Goal: Task Accomplishment & Management: Manage account settings

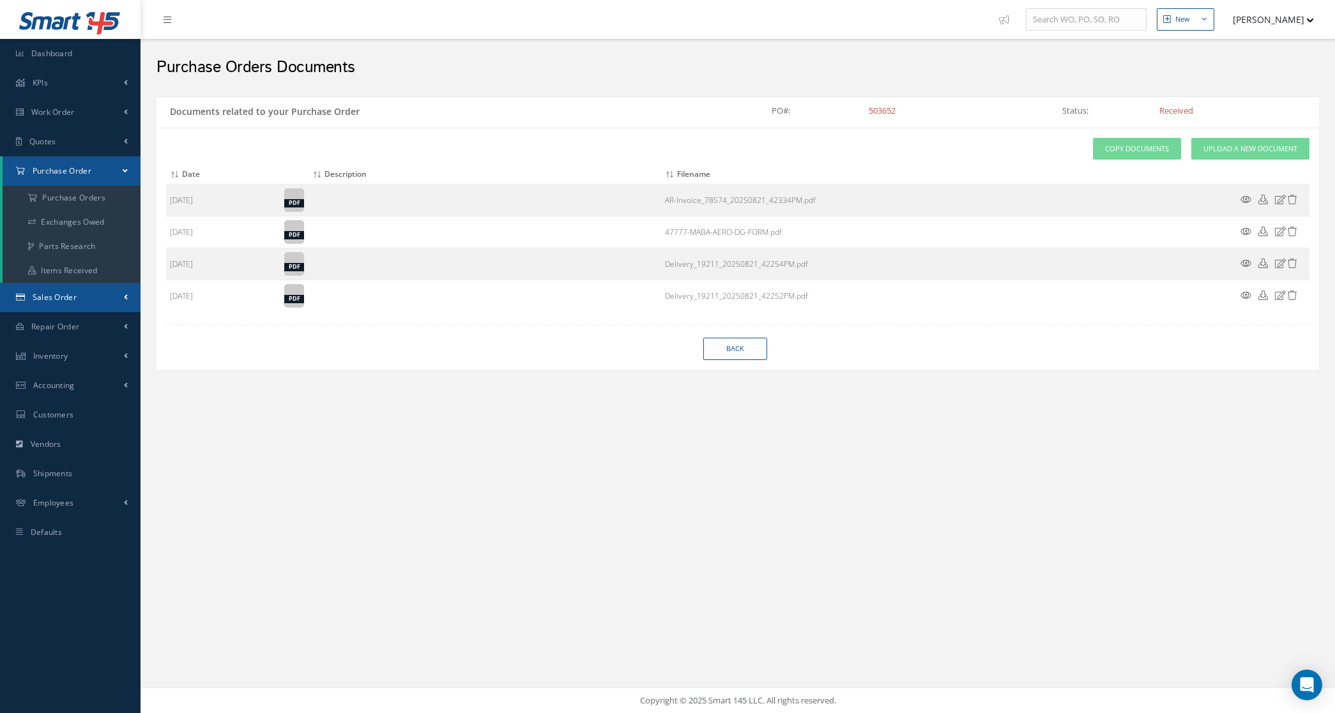
click at [74, 292] on span "Sales Order" at bounding box center [55, 297] width 44 height 11
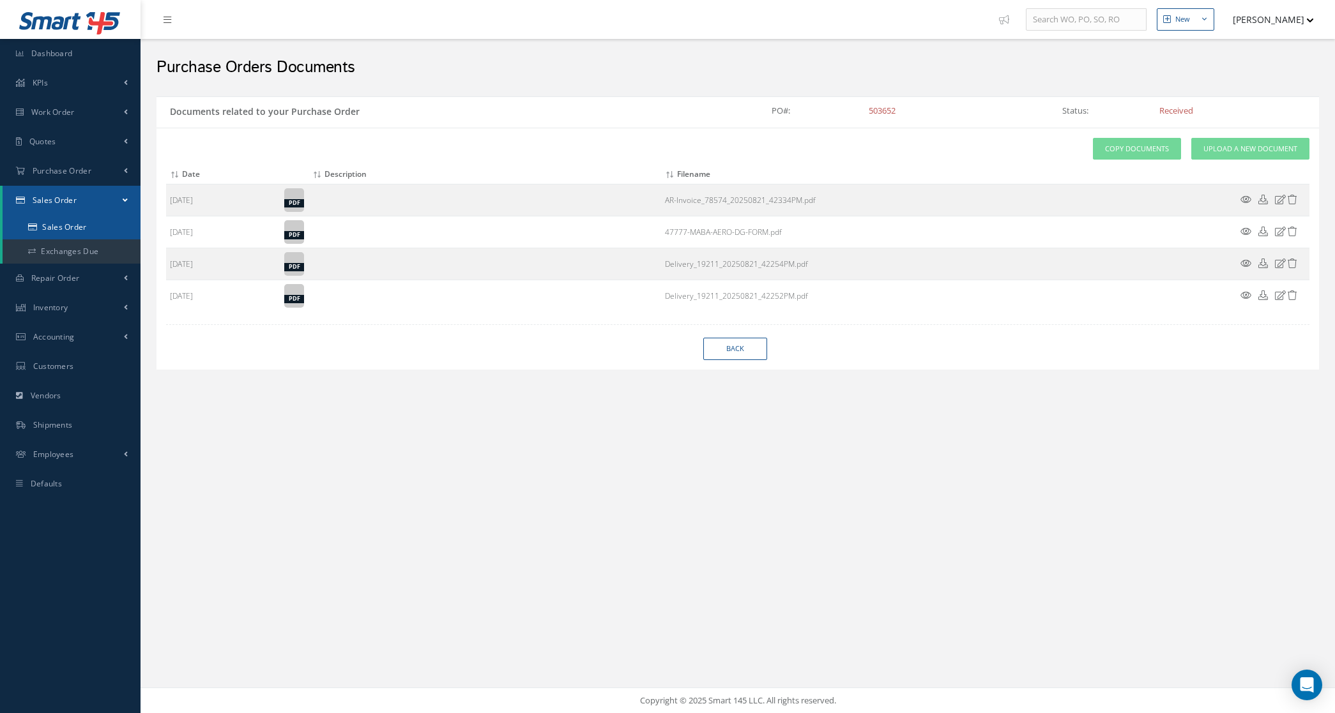
click at [56, 233] on link "Sales Order" at bounding box center [72, 227] width 138 height 24
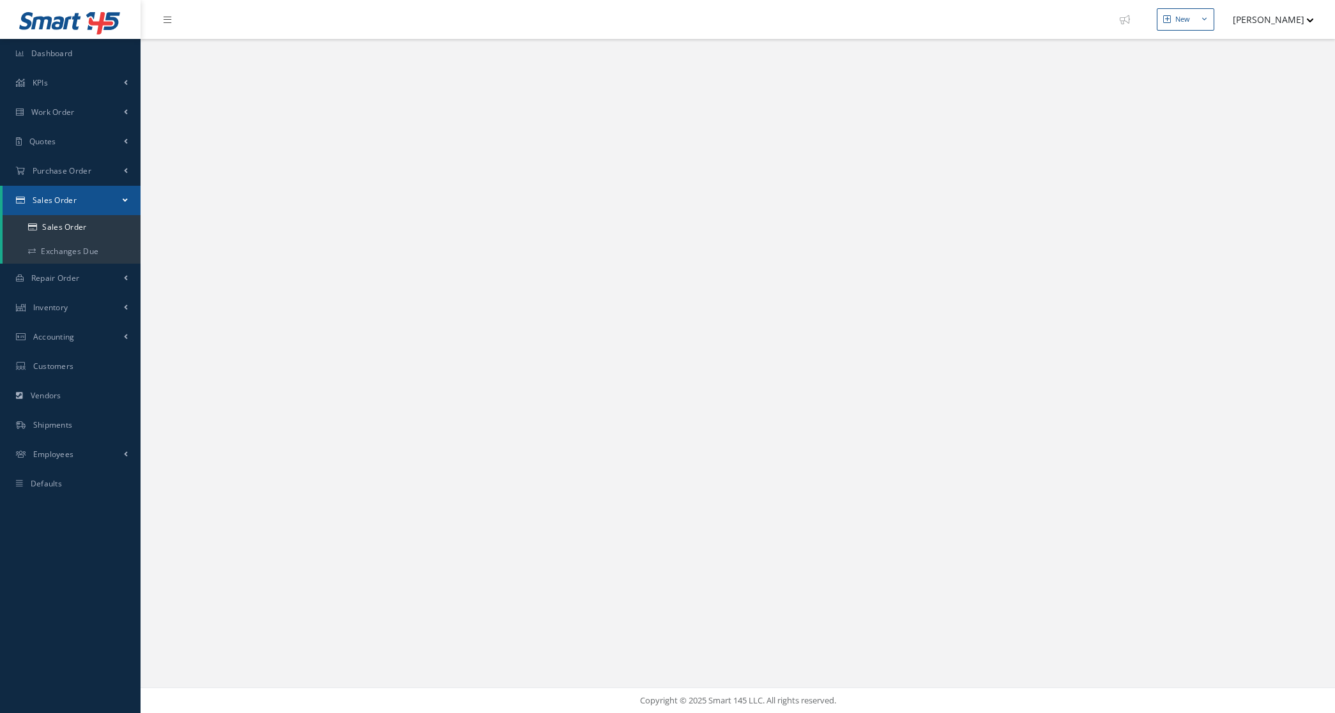
select select "25"
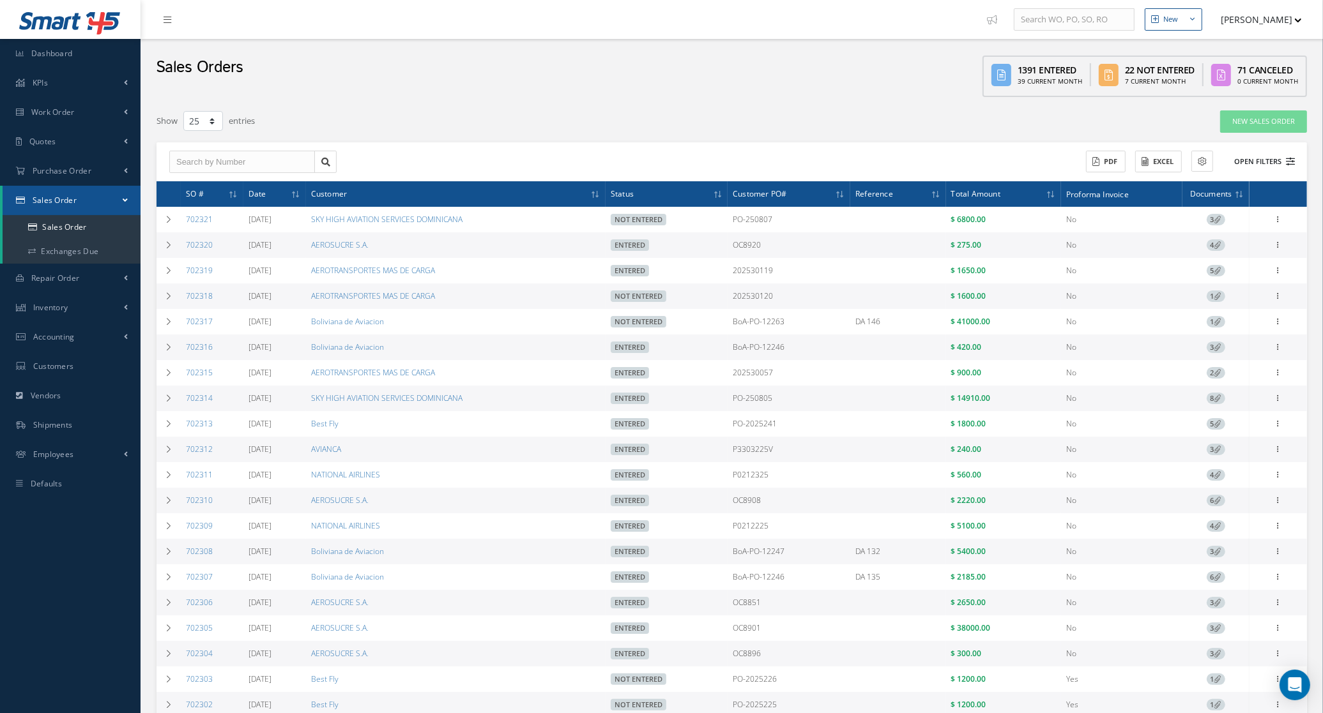
click at [1252, 158] on button "Open Filters" at bounding box center [1258, 161] width 72 height 21
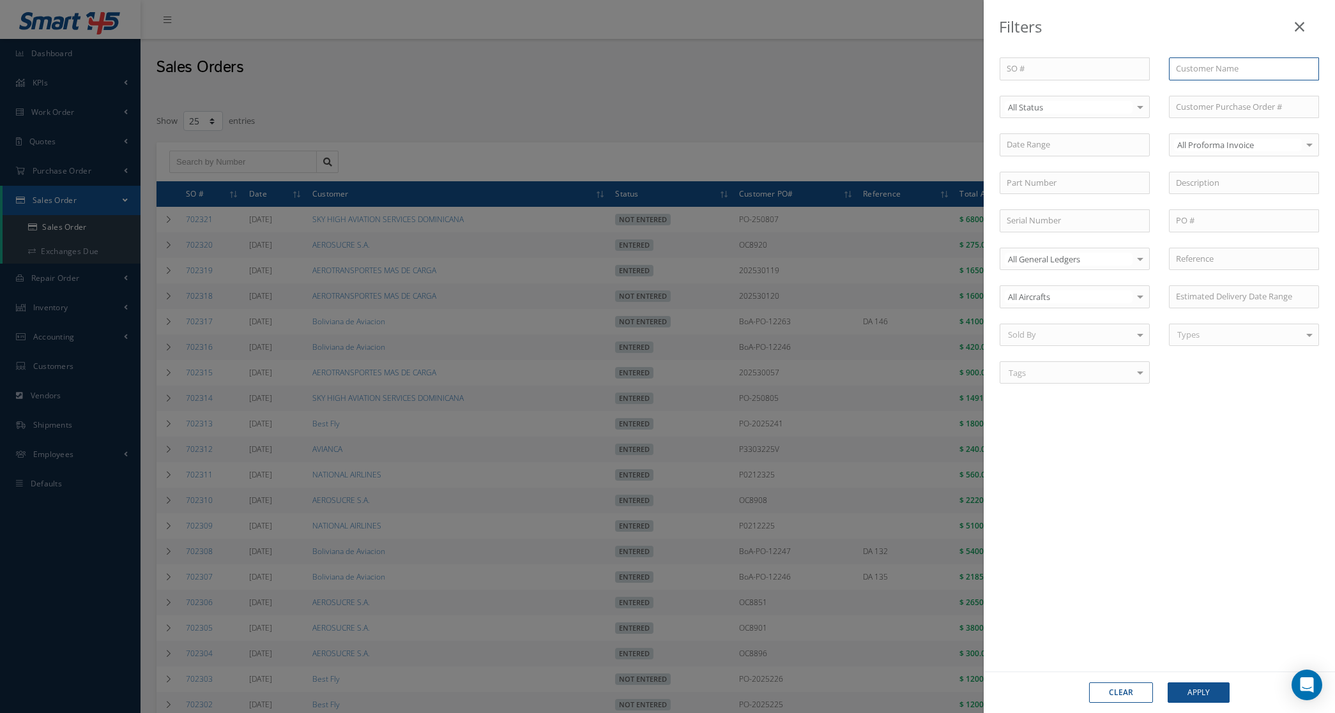
click at [1204, 78] on input "text" at bounding box center [1244, 68] width 150 height 23
click at [1231, 86] on div "AVIANCA" at bounding box center [1244, 92] width 136 height 13
type input "AVIANCA"
click at [1203, 695] on button "Apply" at bounding box center [1198, 693] width 62 height 20
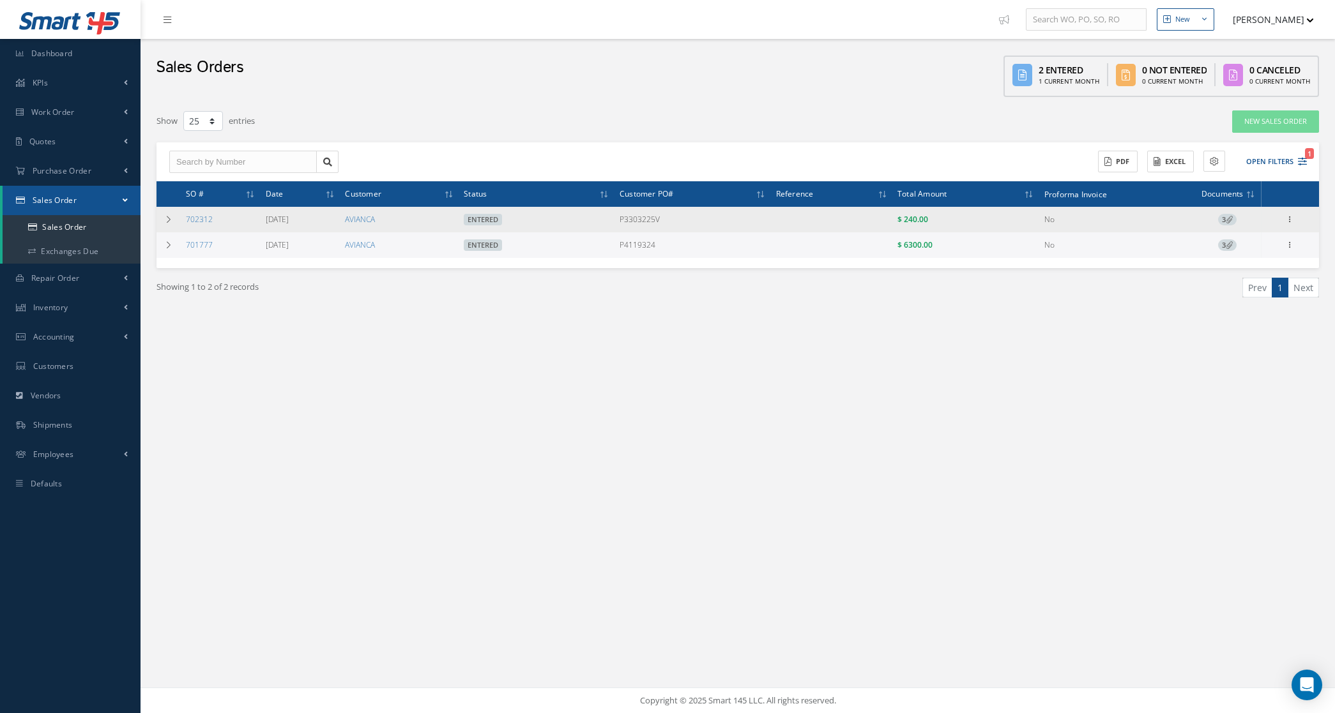
click at [1220, 225] on span "3" at bounding box center [1227, 219] width 19 height 11
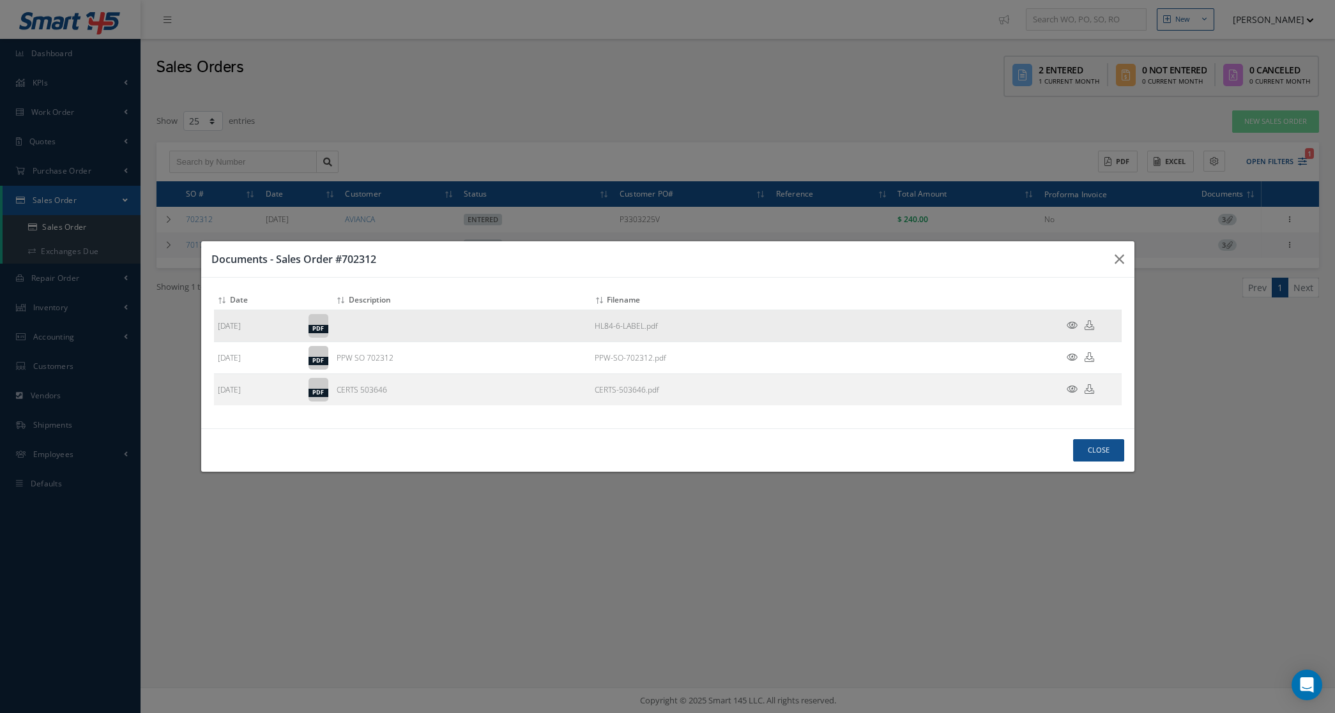
click at [1091, 324] on icon at bounding box center [1089, 326] width 10 height 10
click at [0, 0] on div "Documents - Sales Order #702312 Attach File(s) Click inside this area or drag a…" at bounding box center [0, 0] width 0 height 0
click at [1074, 455] on button "Close" at bounding box center [1098, 450] width 51 height 22
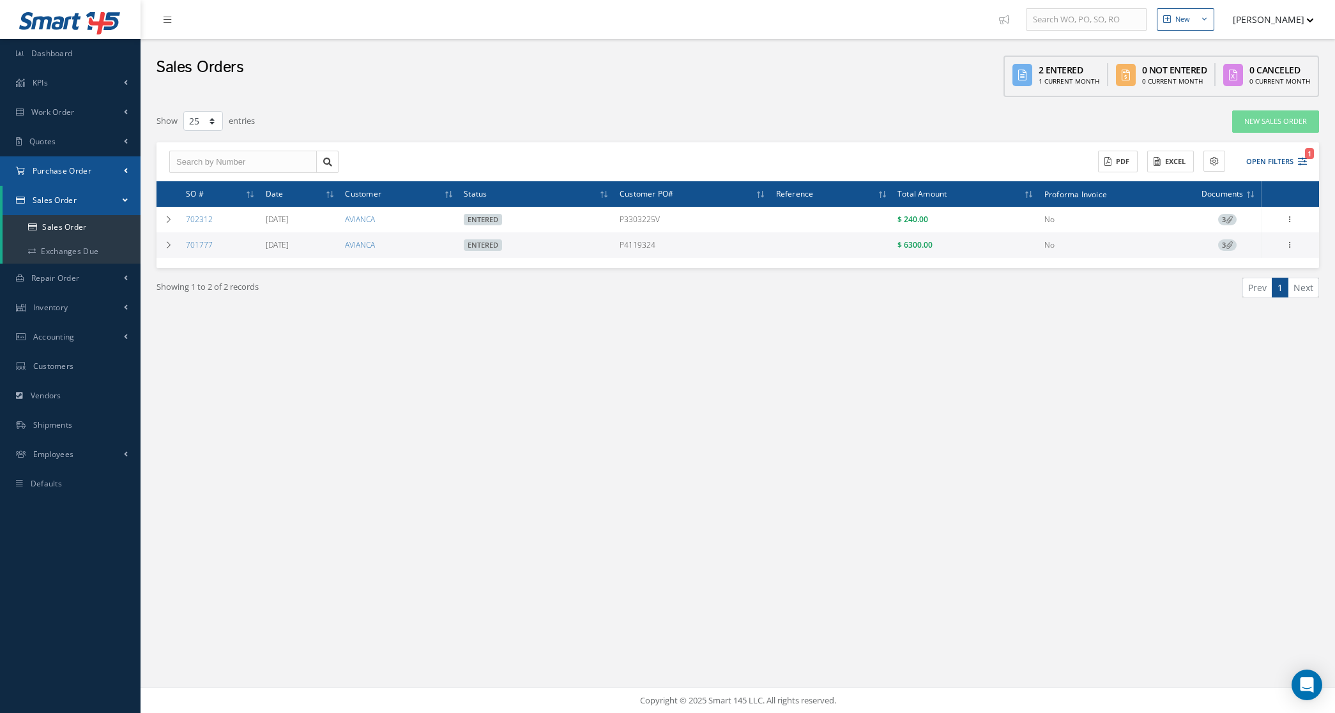
click at [82, 177] on link "Purchase Order" at bounding box center [70, 170] width 140 height 29
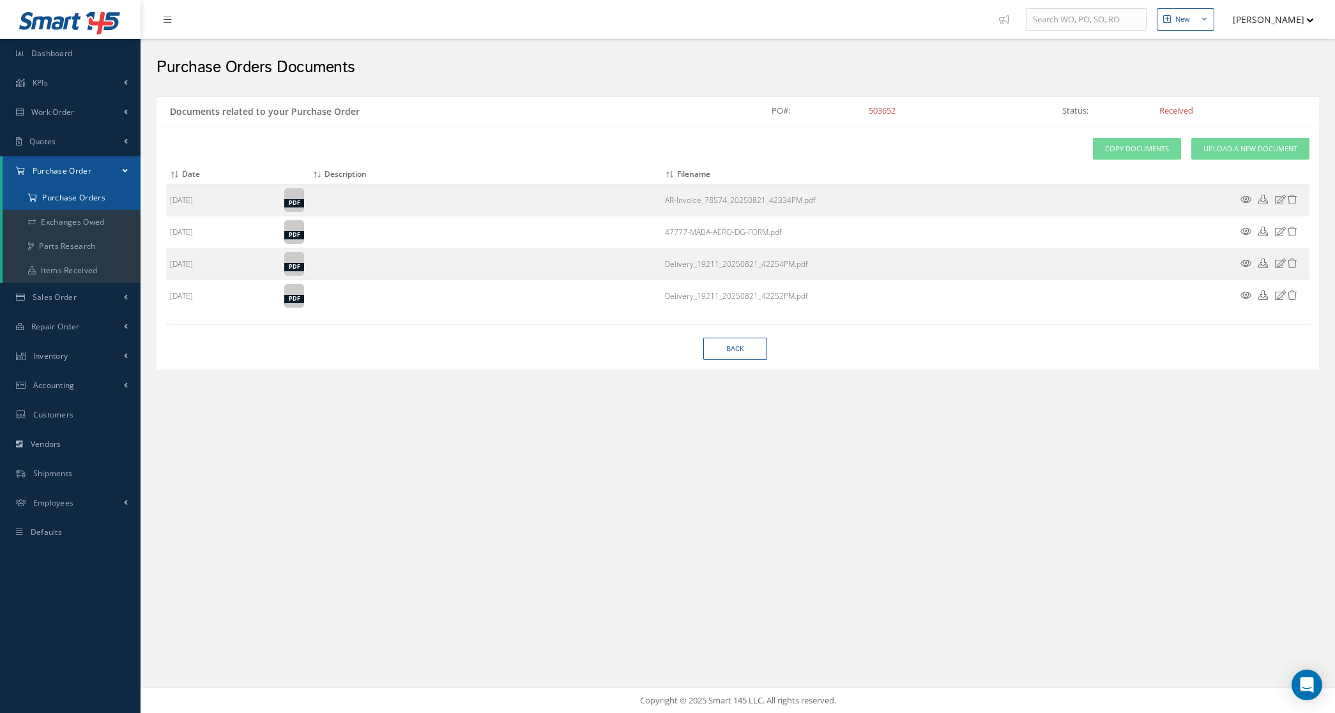
click at [79, 204] on a=1&status_id=2&status_id=3&status_id=5&collapsedFilters"] "Purchase Orders" at bounding box center [72, 198] width 138 height 24
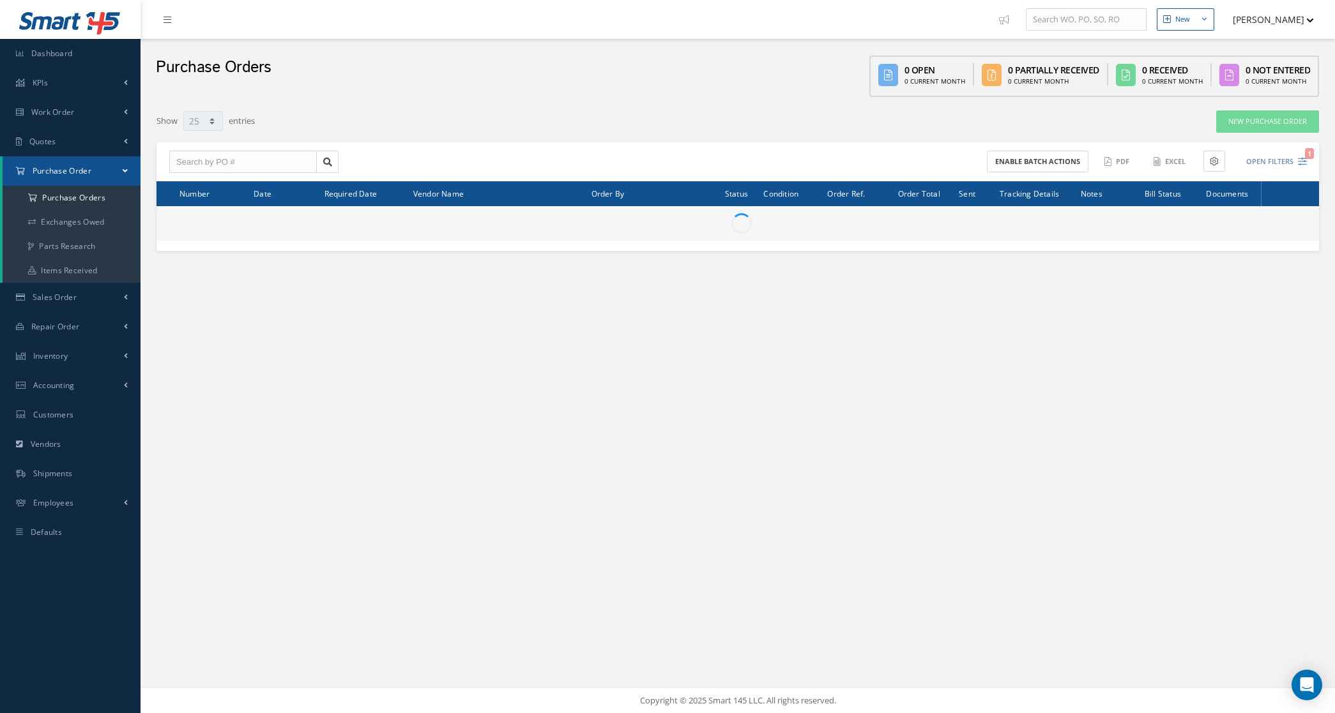
select select "25"
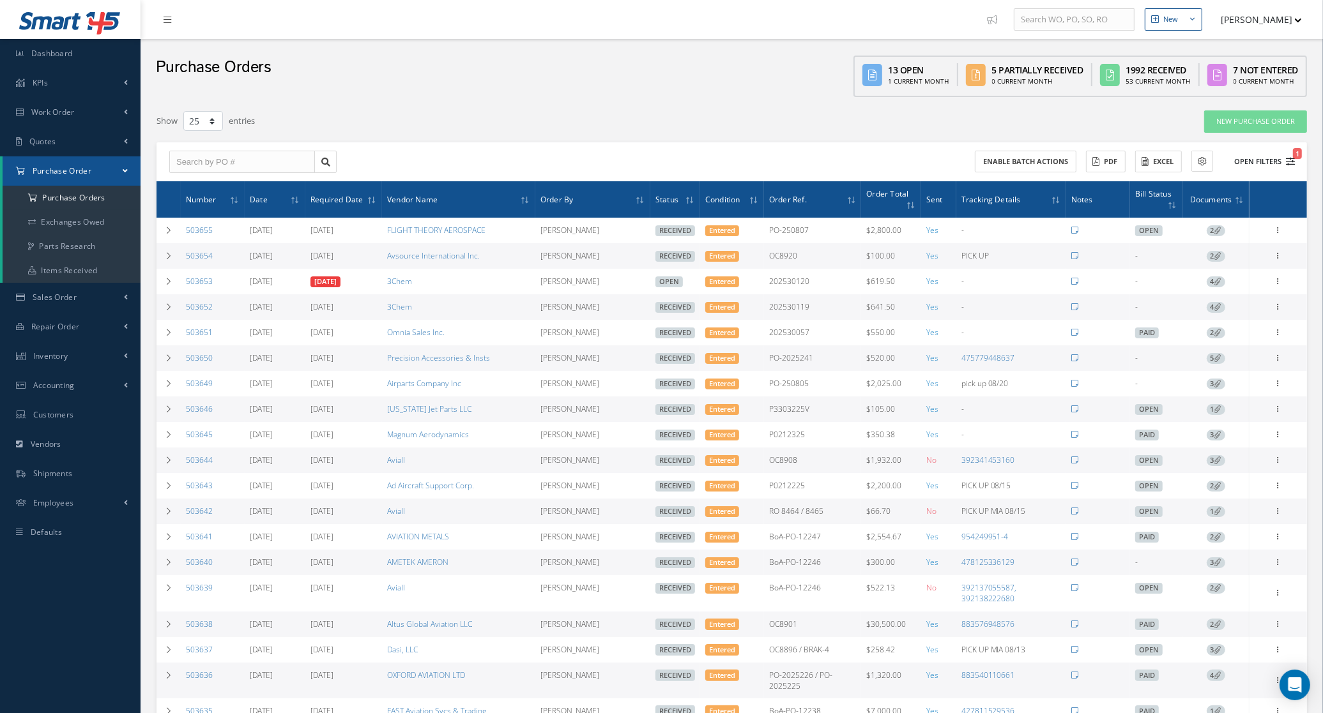
click at [1243, 163] on button "Open Filters 1" at bounding box center [1258, 161] width 72 height 21
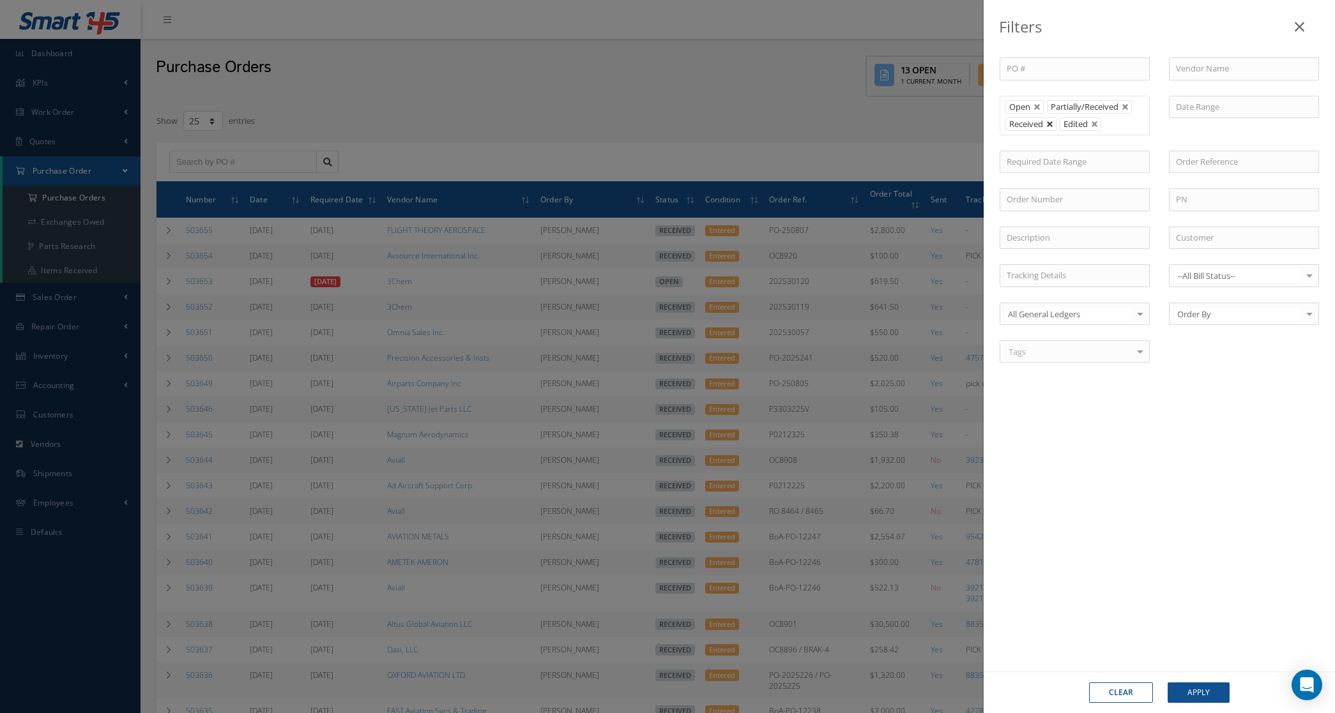
click at [1051, 121] on link at bounding box center [1050, 125] width 8 height 8
click at [1199, 694] on button "Apply" at bounding box center [1198, 693] width 62 height 20
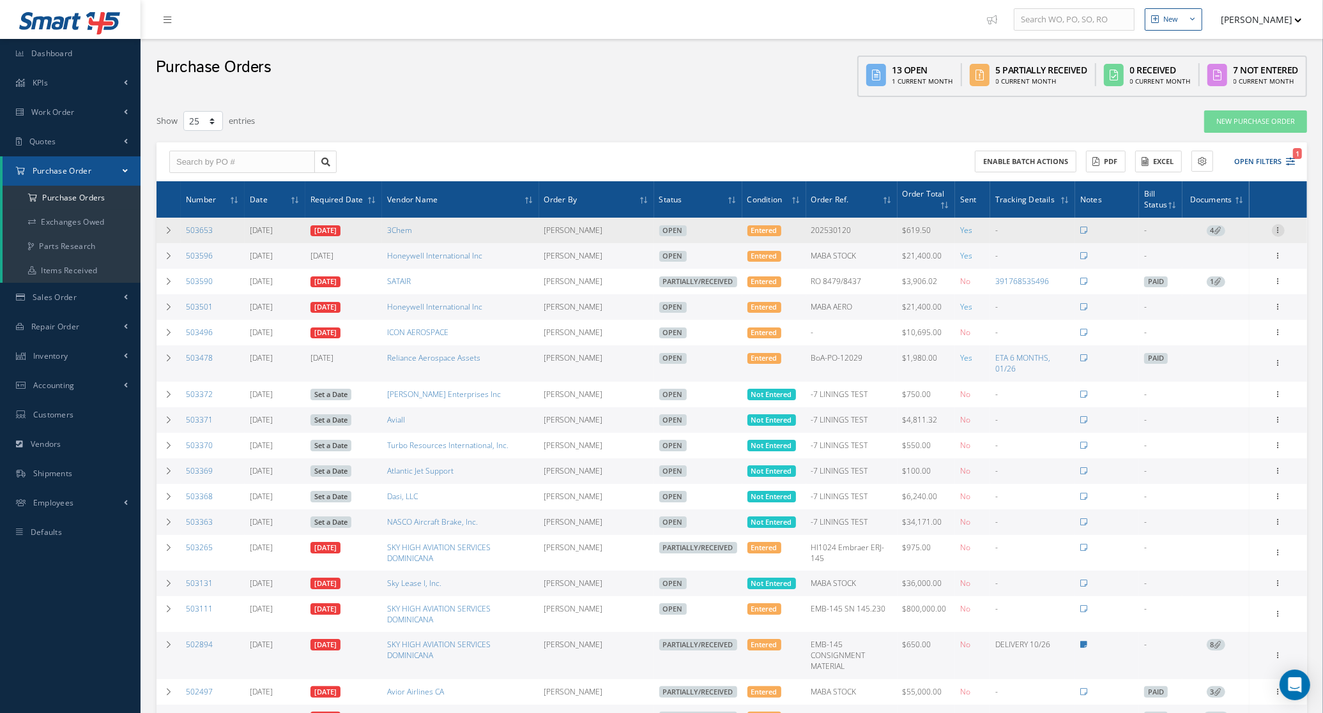
click at [1278, 234] on icon at bounding box center [1278, 229] width 13 height 10
click at [1116, 238] on td at bounding box center [1107, 231] width 64 height 26
click at [1213, 230] on span "4" at bounding box center [1215, 230] width 19 height 11
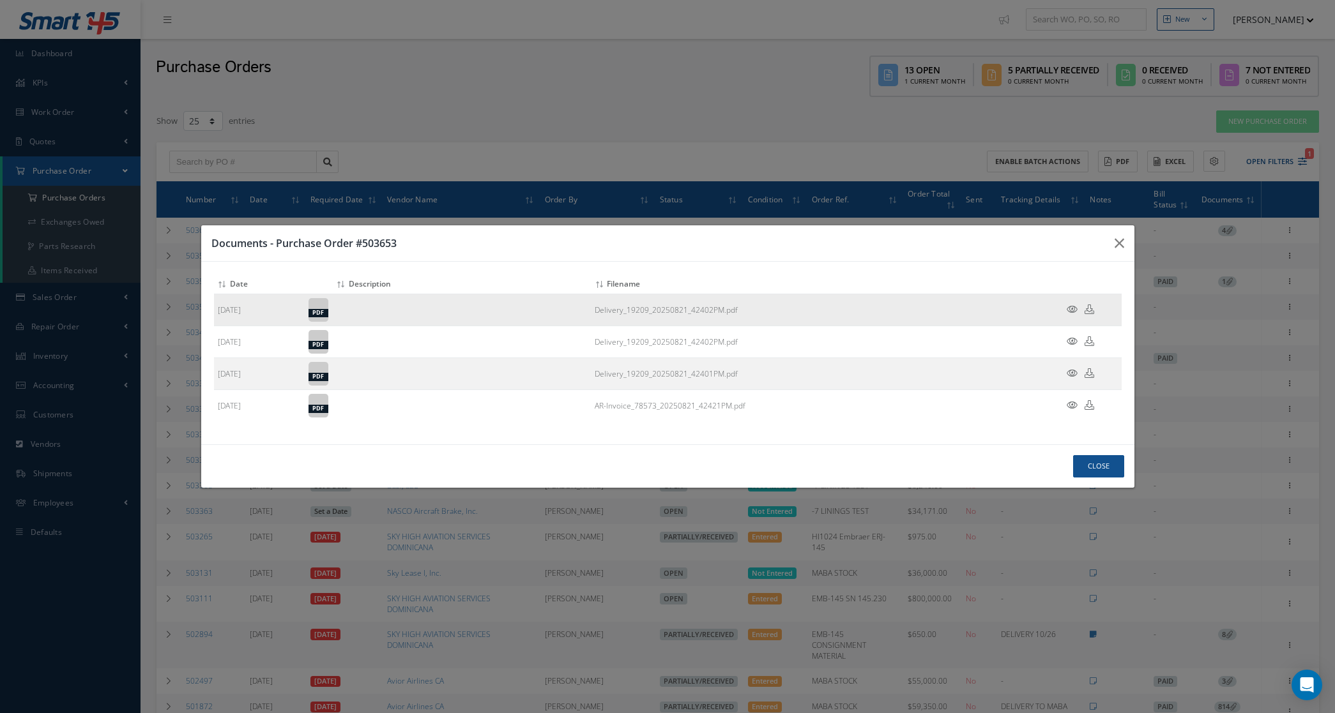
click at [1073, 305] on icon at bounding box center [1072, 310] width 11 height 10
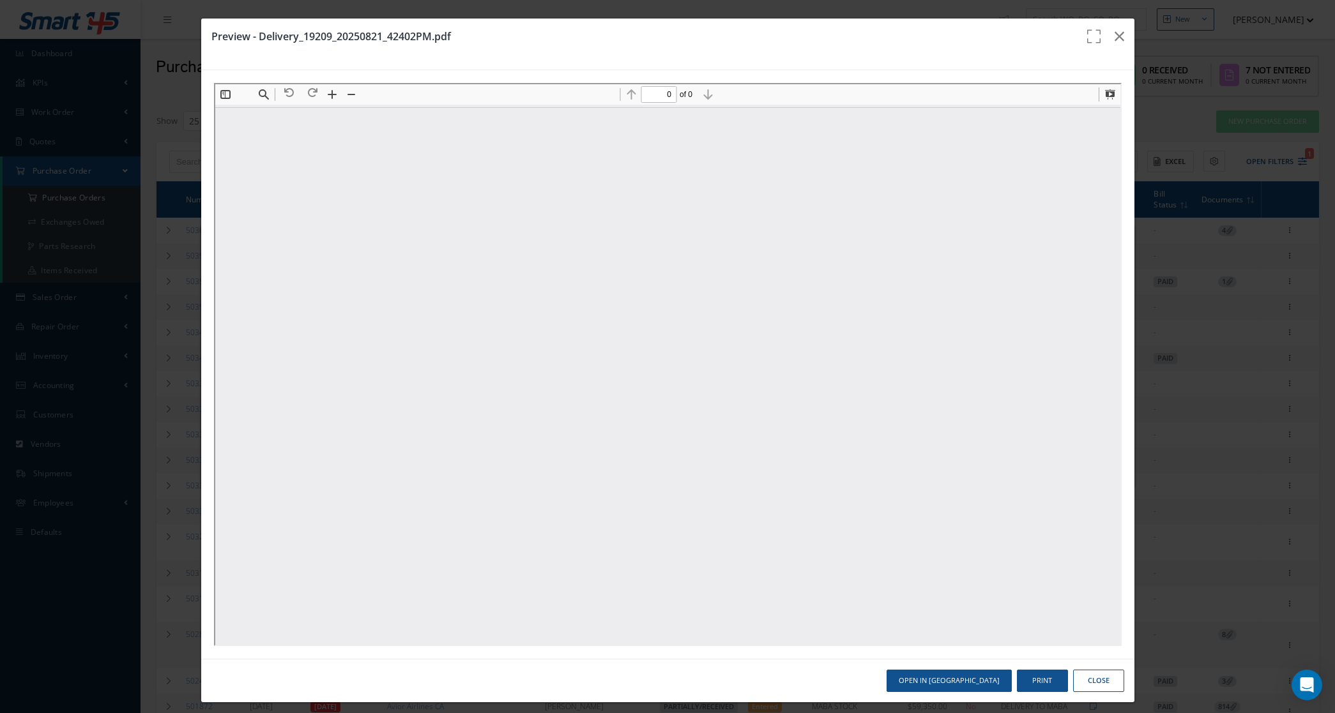
type input "1"
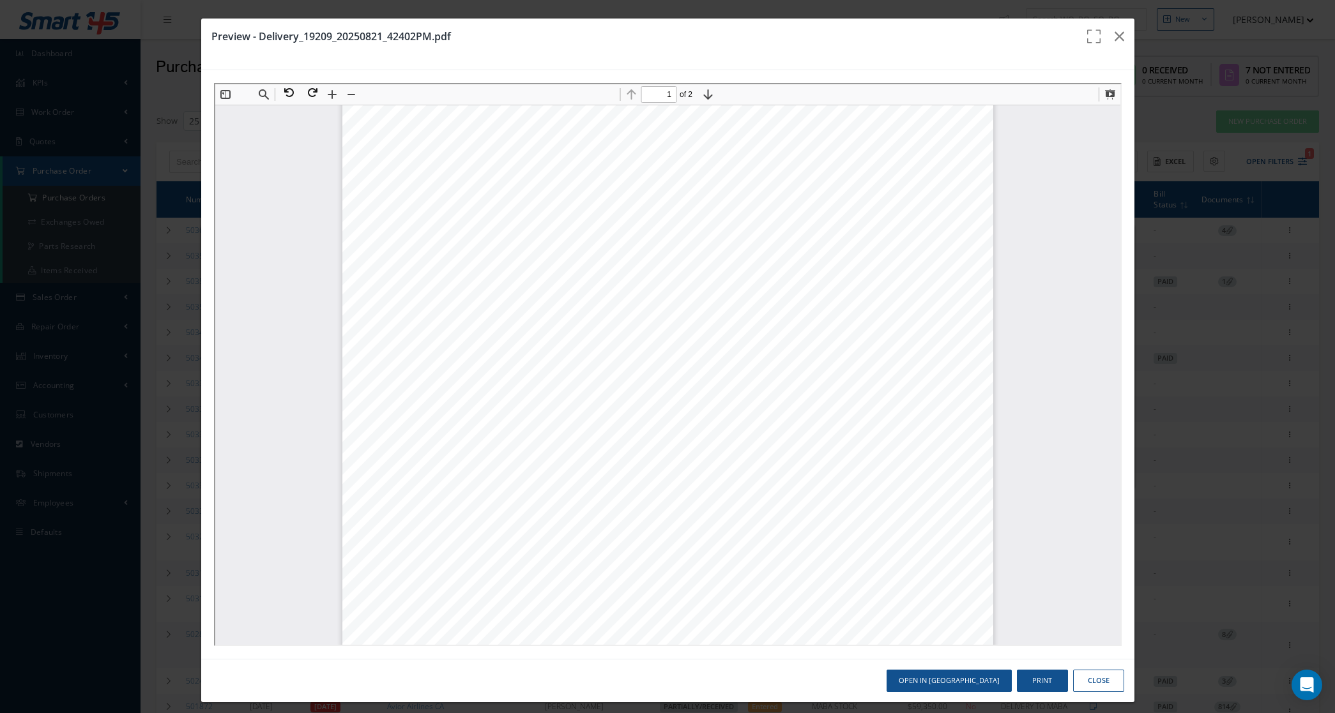
click at [1082, 672] on button "Close" at bounding box center [1098, 681] width 51 height 22
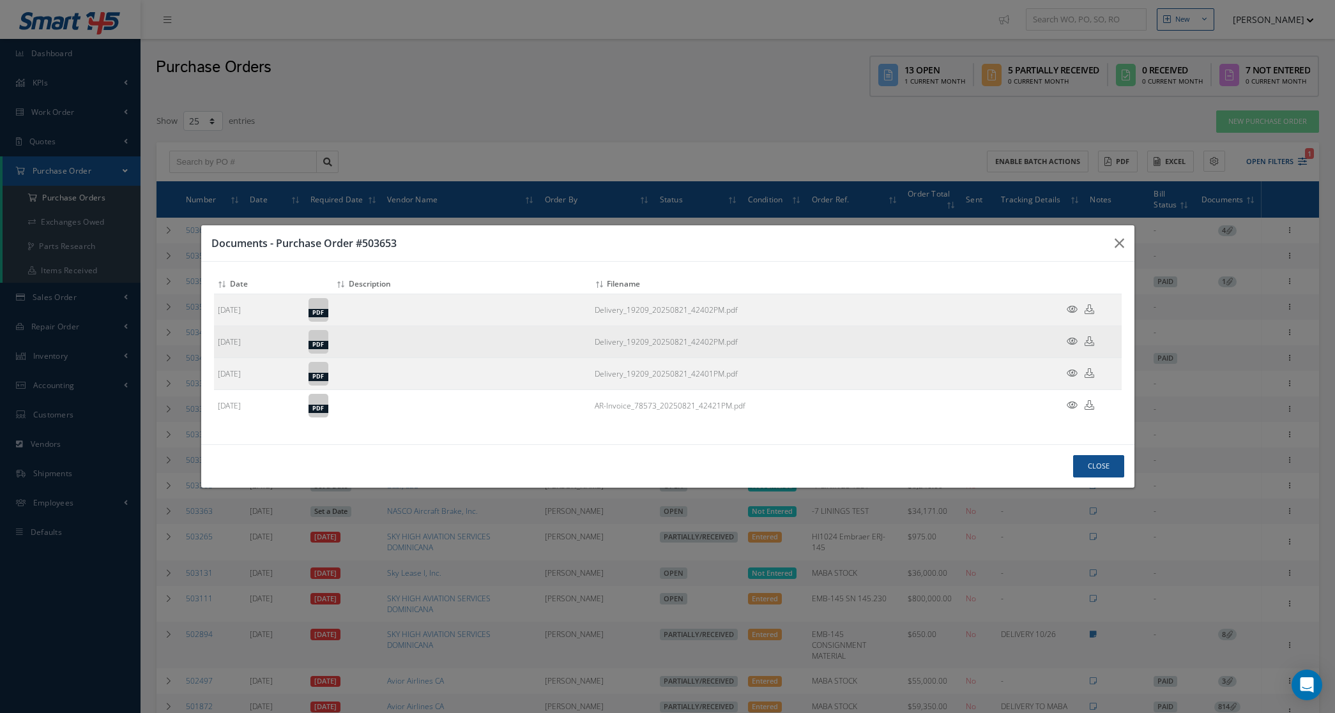
click at [1072, 340] on icon at bounding box center [1072, 342] width 11 height 10
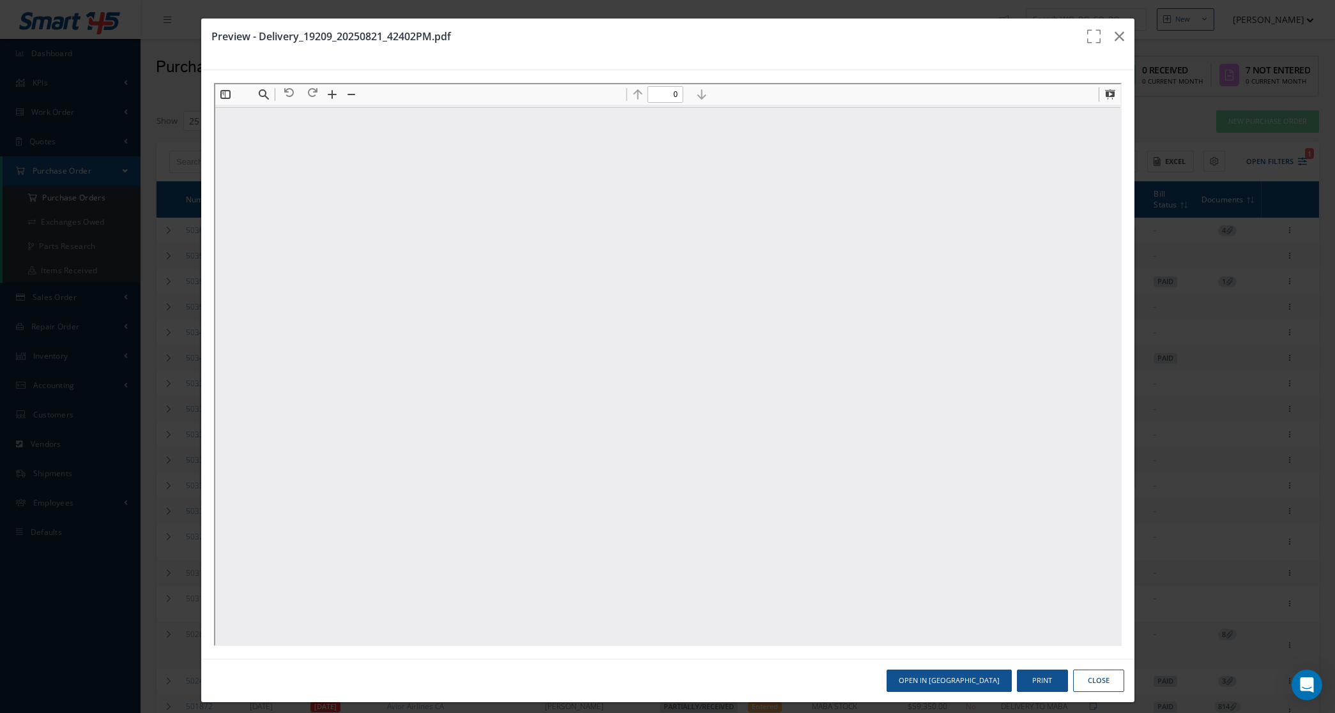
scroll to position [0, 0]
type input "1"
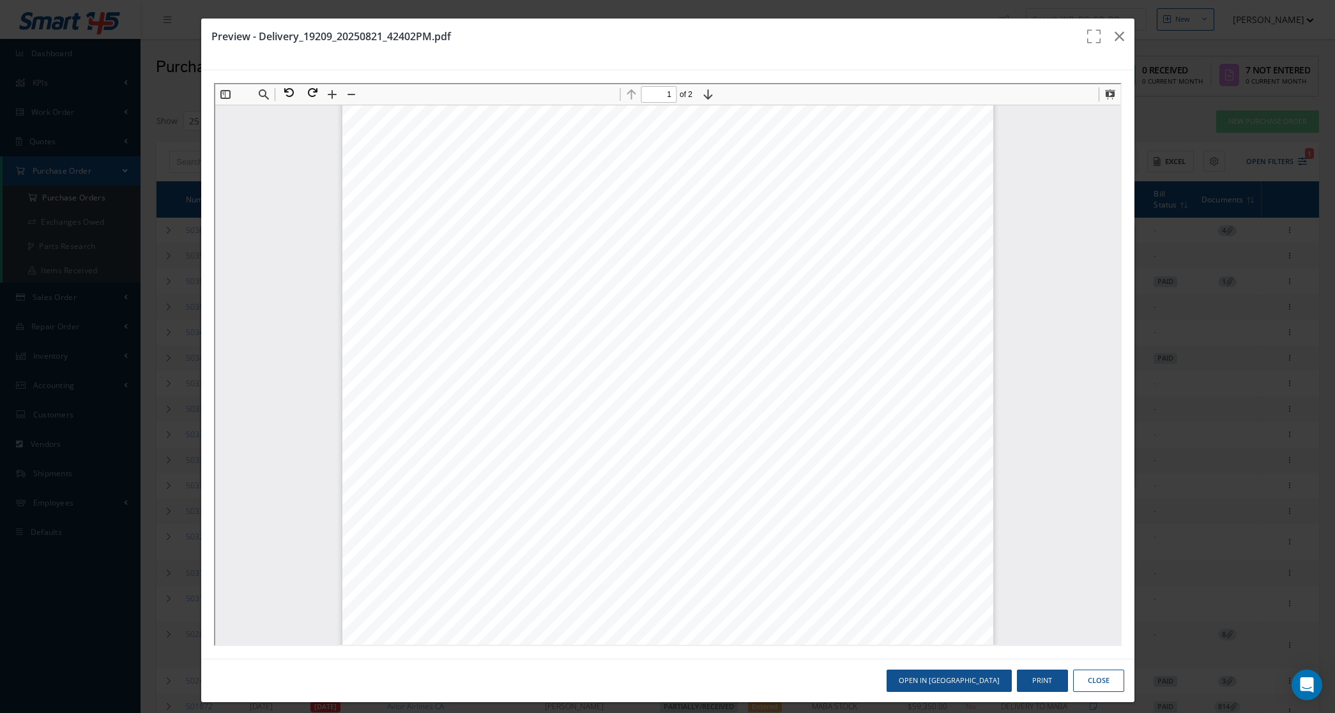
click at [1088, 684] on button "Close" at bounding box center [1098, 681] width 51 height 22
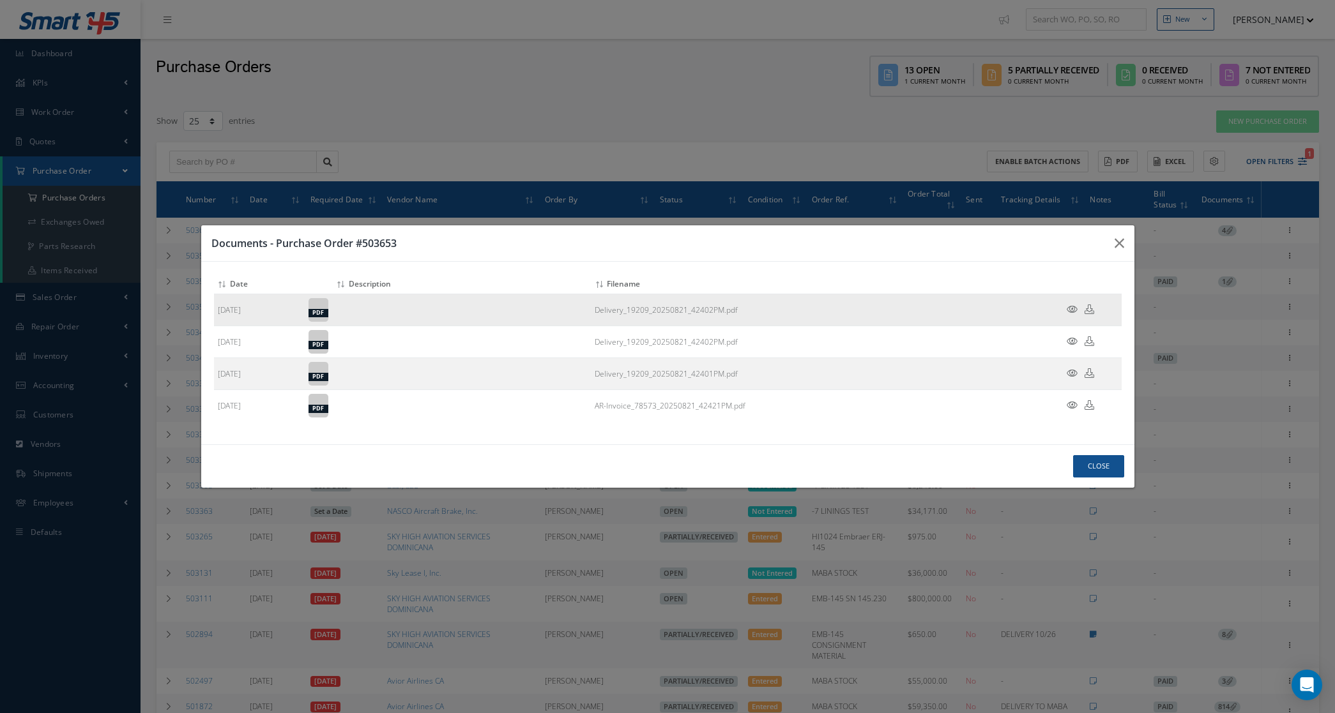
click at [1072, 303] on td at bounding box center [1083, 310] width 77 height 32
click at [1072, 305] on icon at bounding box center [1072, 310] width 11 height 10
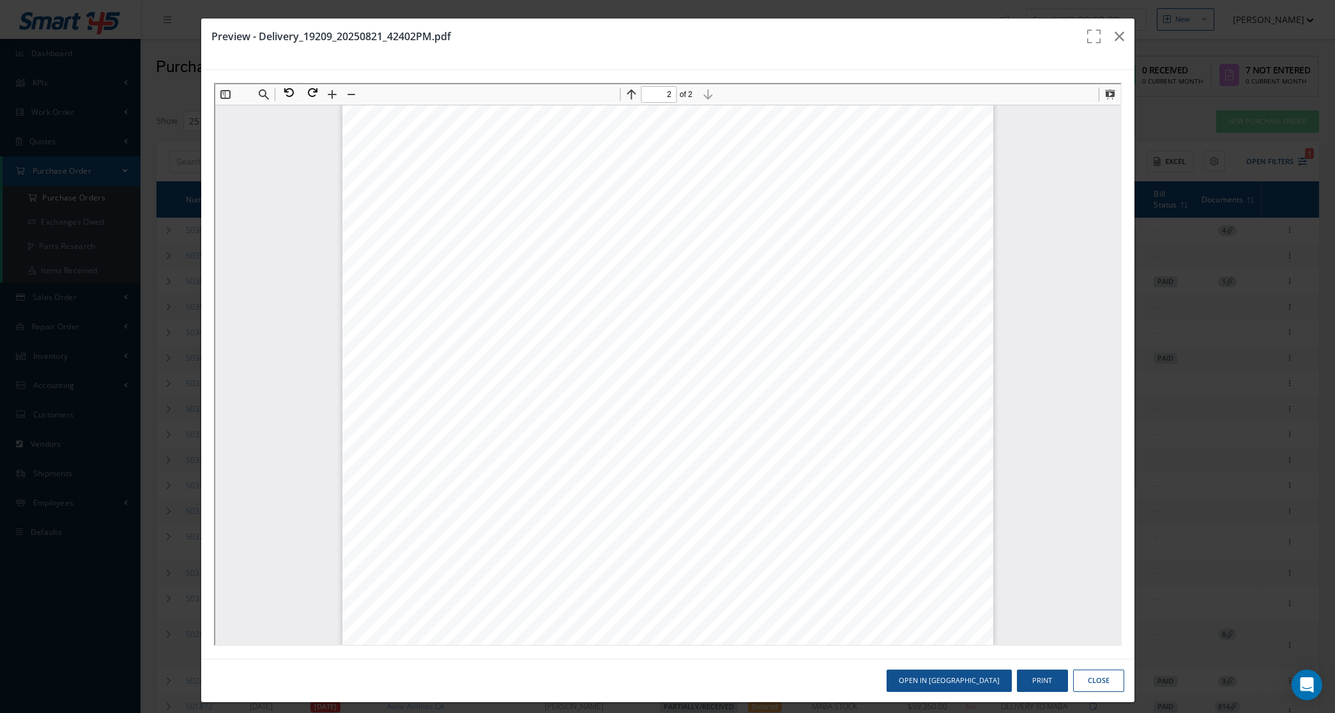
scroll to position [602, 0]
type input "1"
click at [1086, 690] on button "Close" at bounding box center [1098, 681] width 51 height 22
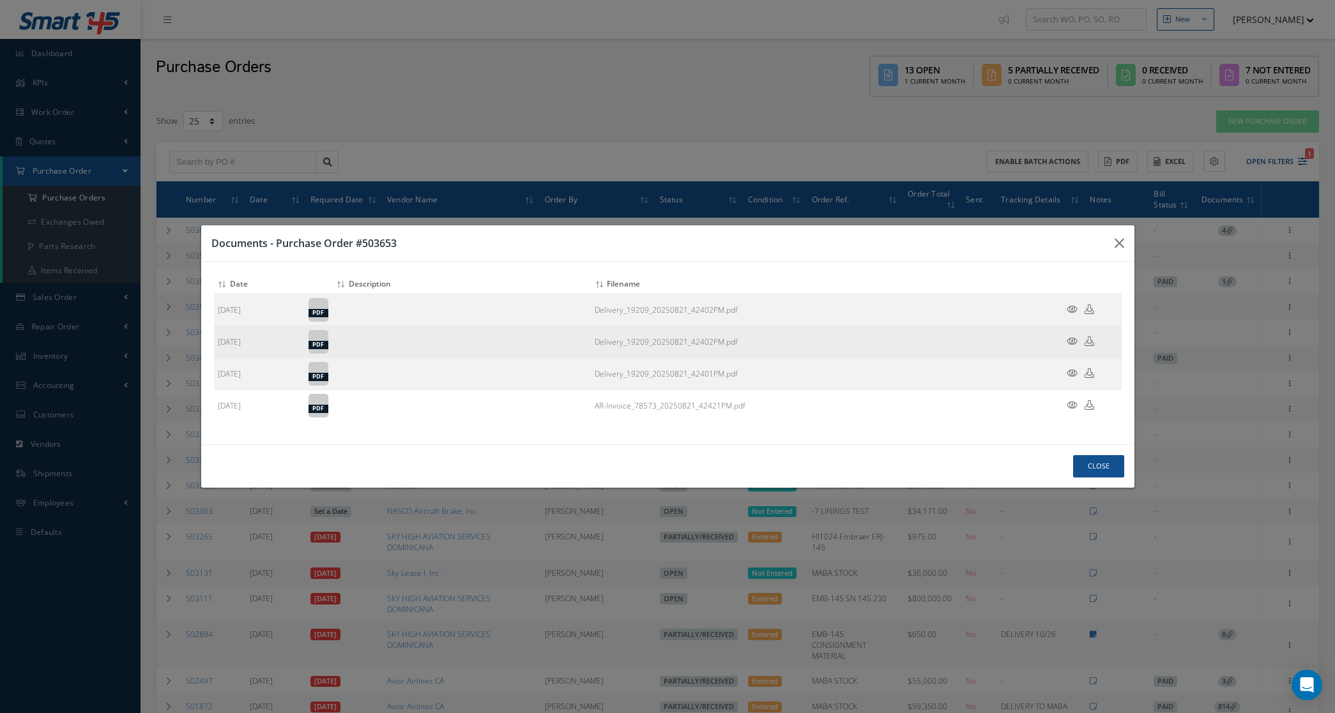
click at [1072, 348] on td at bounding box center [1083, 342] width 77 height 32
click at [1072, 345] on icon at bounding box center [1072, 342] width 11 height 10
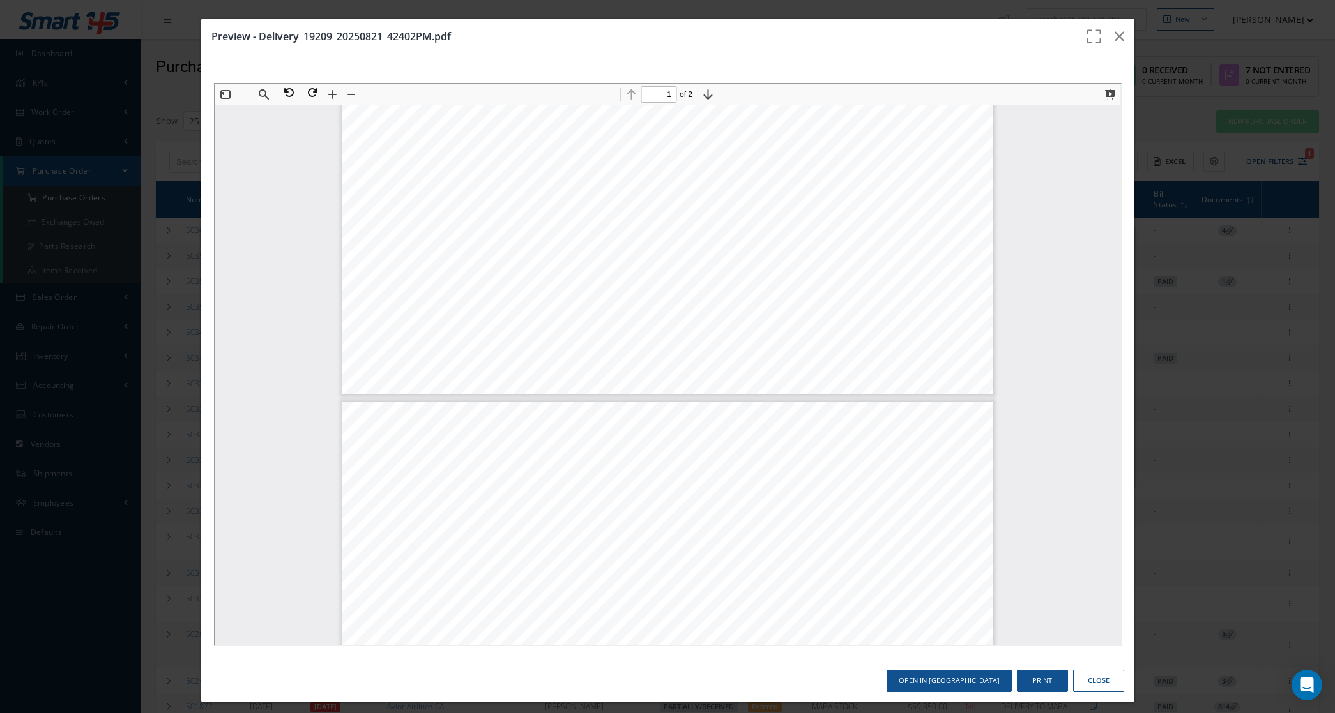
type input "2"
click at [1105, 681] on button "Close" at bounding box center [1098, 681] width 51 height 22
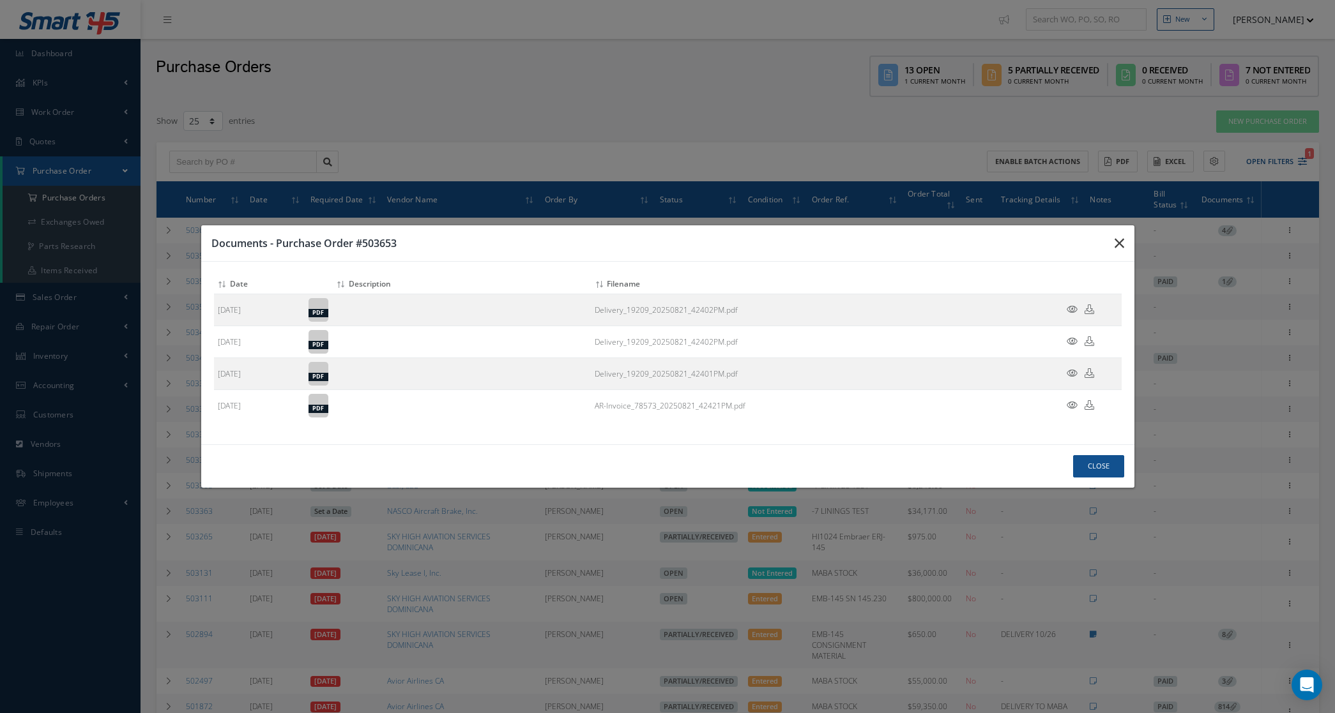
click at [0, 0] on button "button" at bounding box center [0, 0] width 0 height 0
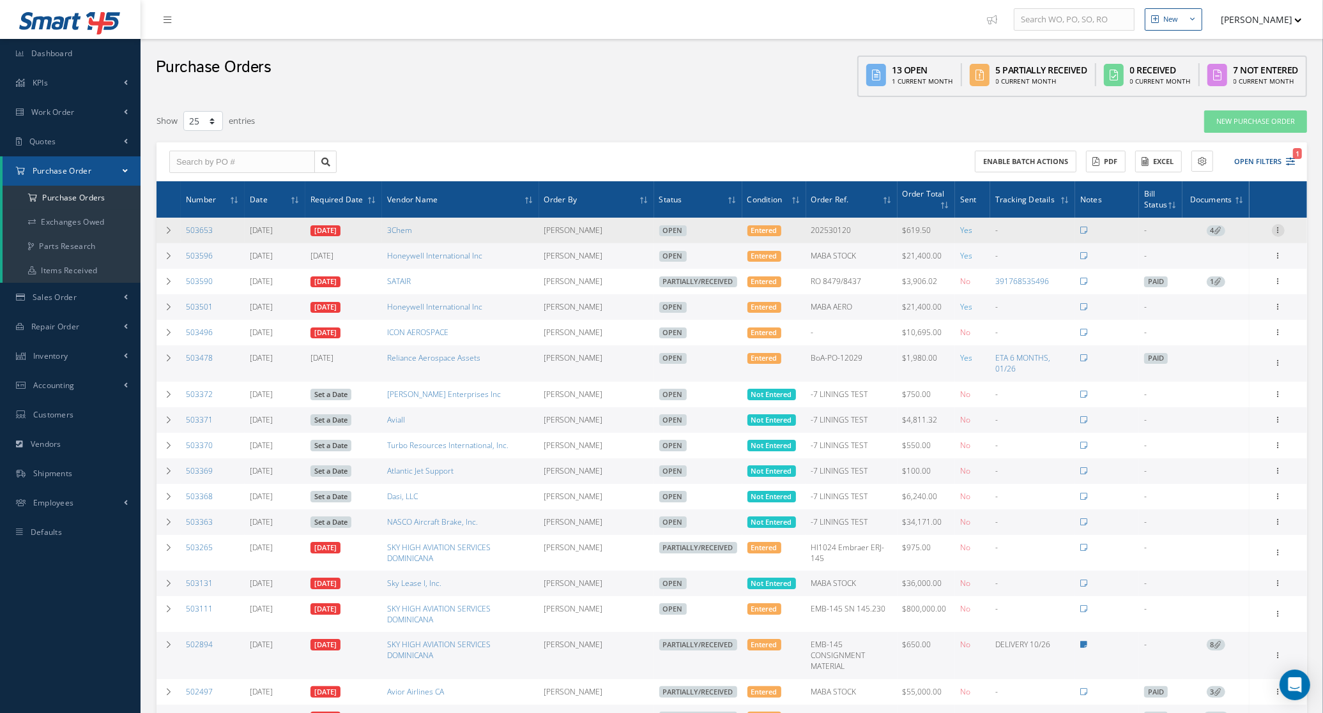
click at [1280, 228] on icon at bounding box center [1278, 229] width 13 height 10
click at [1233, 350] on link "Documents" at bounding box center [1219, 353] width 101 height 17
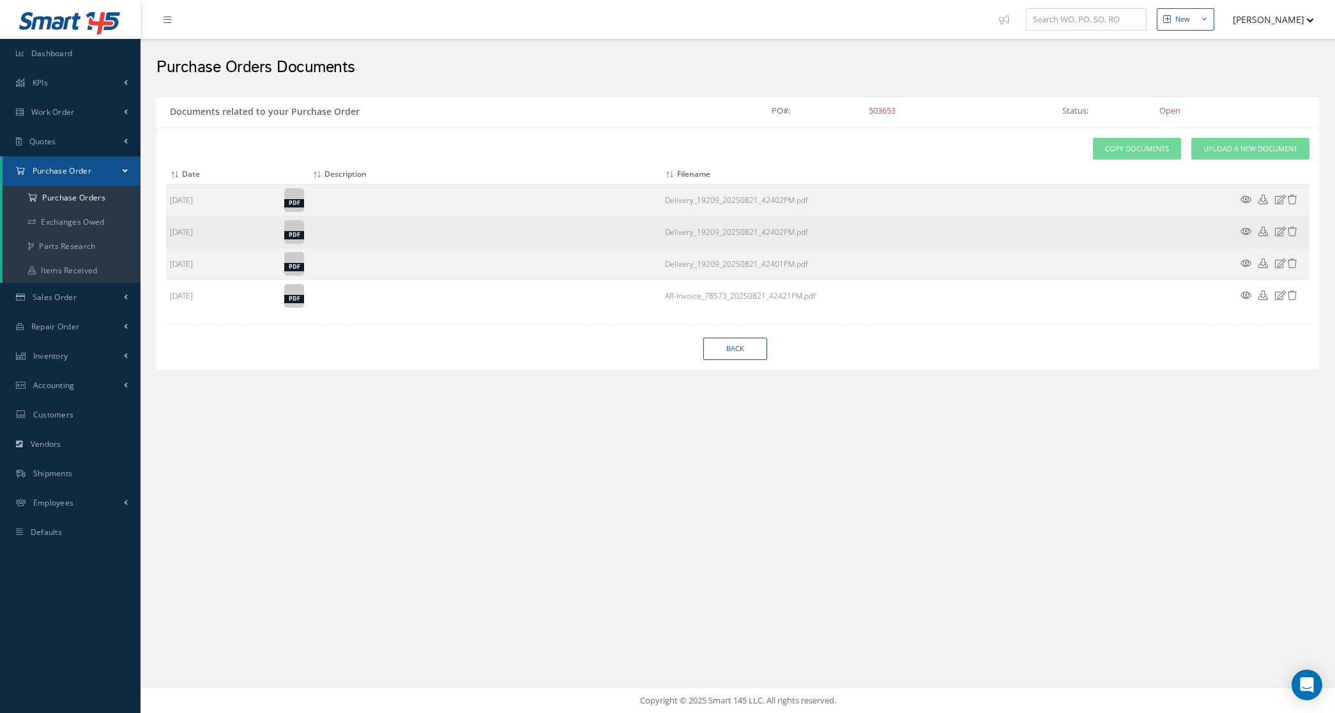
click at [1291, 230] on icon at bounding box center [1292, 232] width 10 height 10
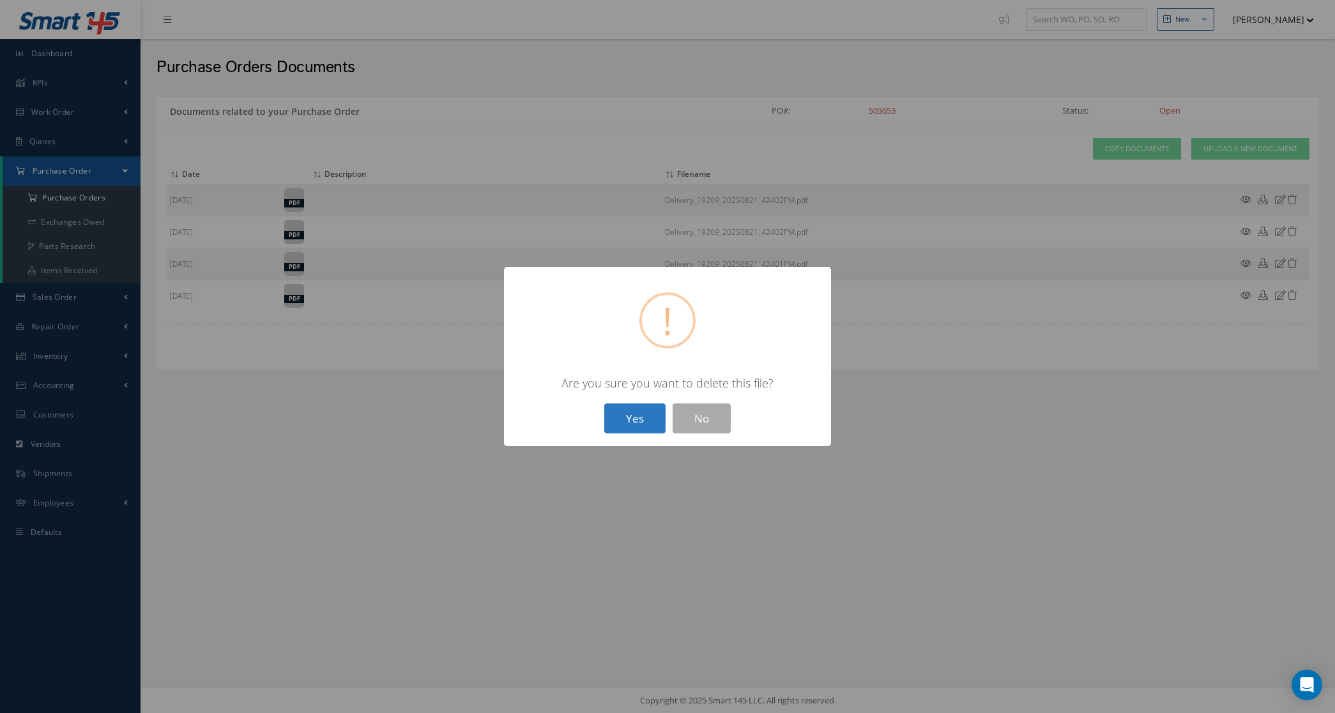
click at [643, 413] on button "Yes" at bounding box center [634, 419] width 61 height 30
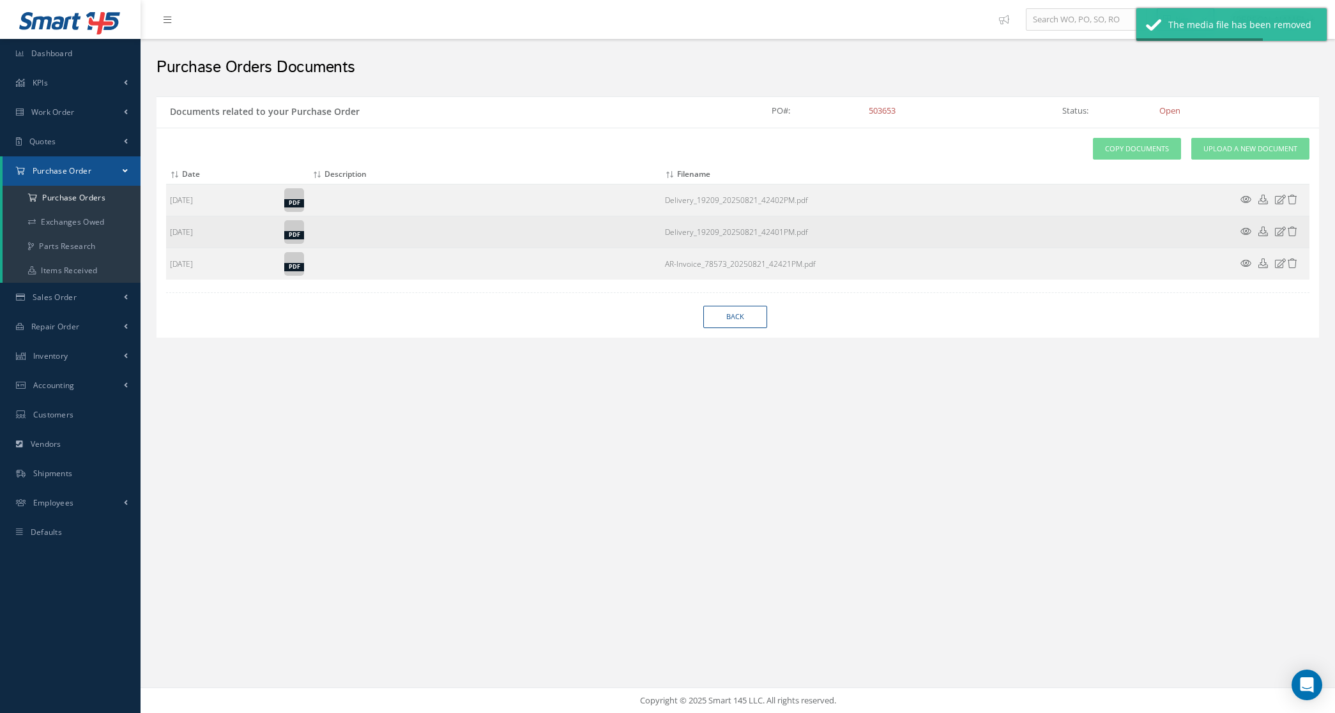
click at [1243, 230] on icon at bounding box center [1245, 232] width 11 height 10
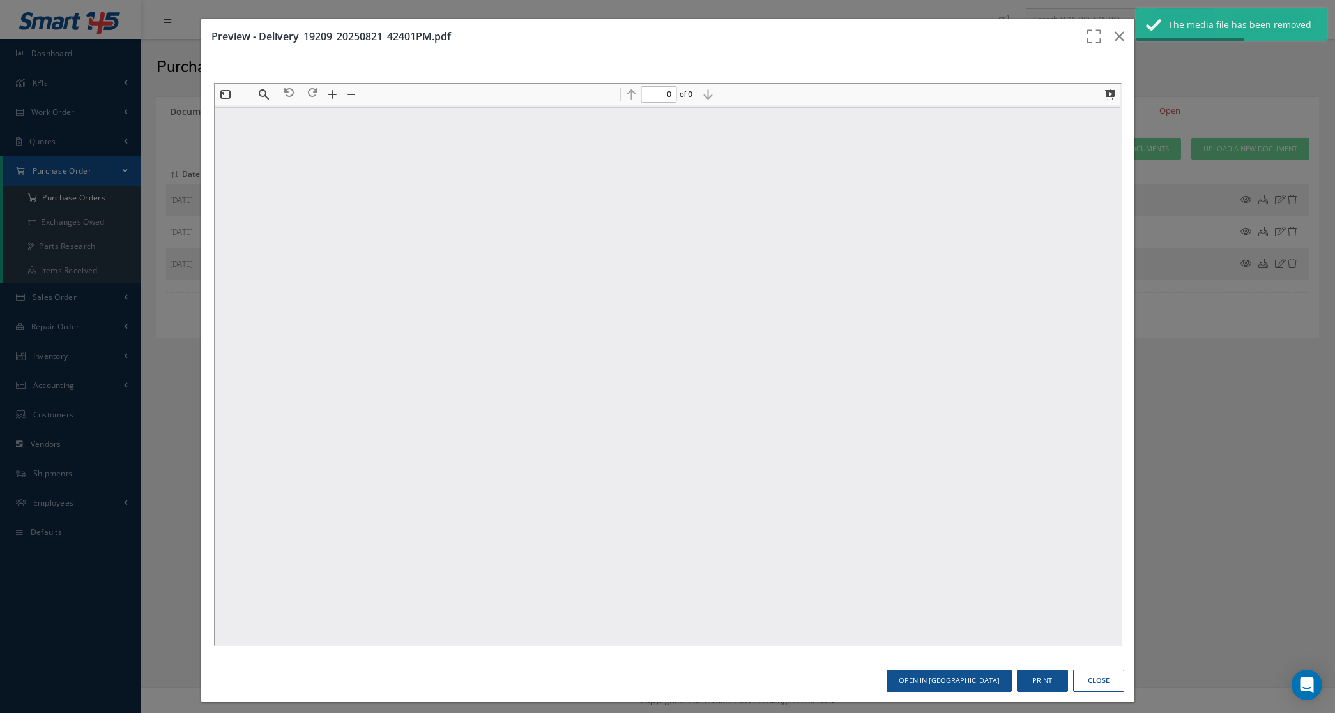
type input "1"
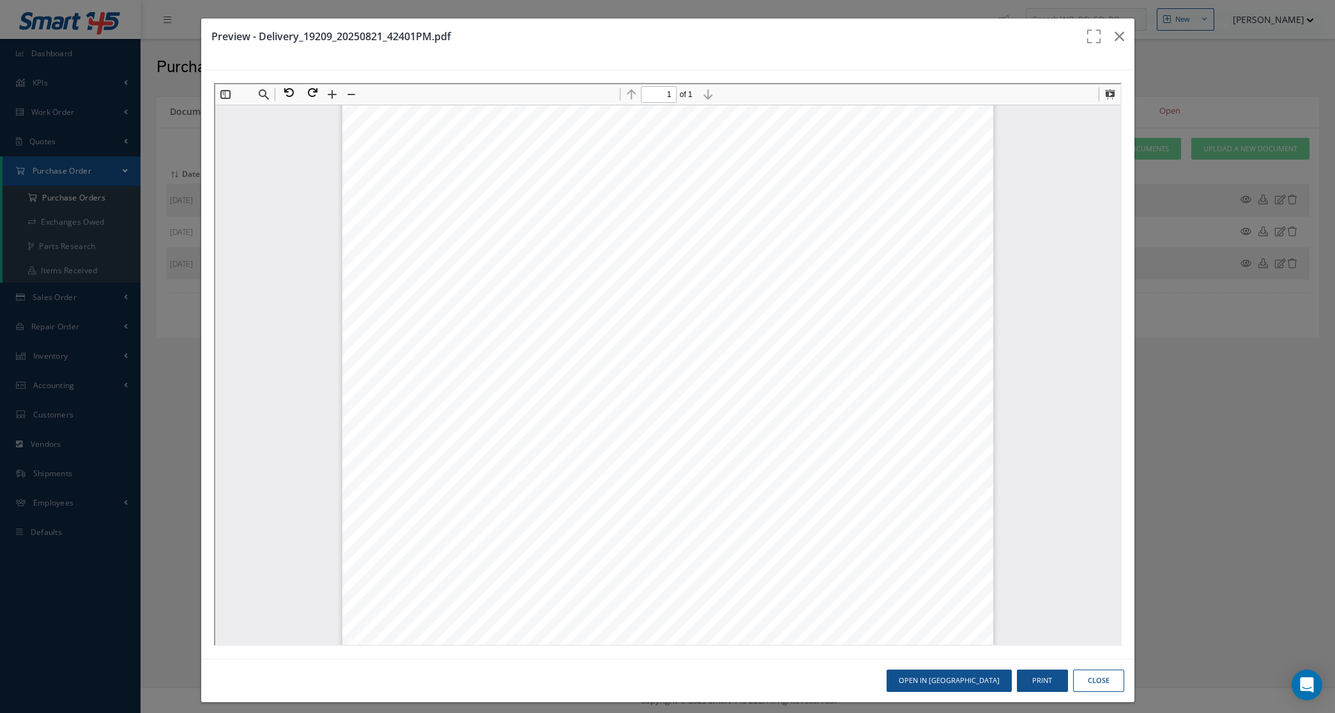
scroll to position [313, 0]
click at [1079, 678] on button "Close" at bounding box center [1098, 681] width 51 height 22
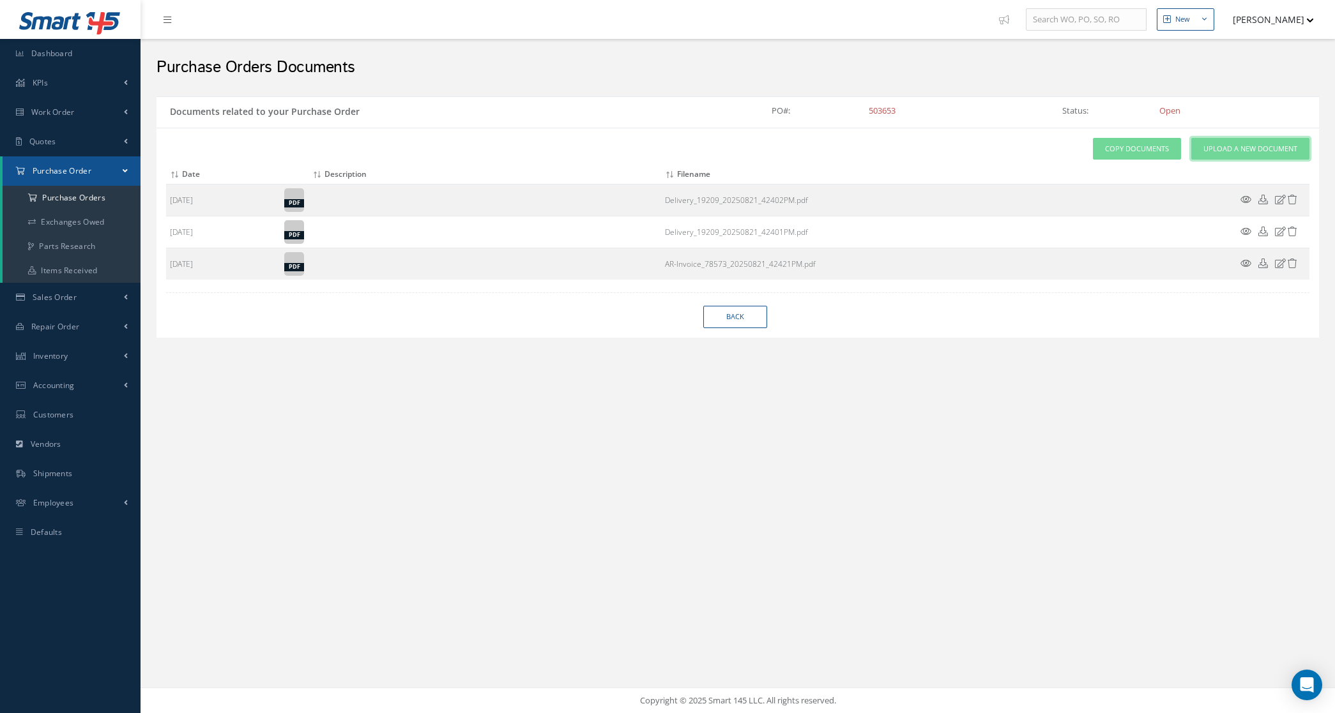
click at [1205, 149] on span "Upload a New Document" at bounding box center [1250, 149] width 94 height 11
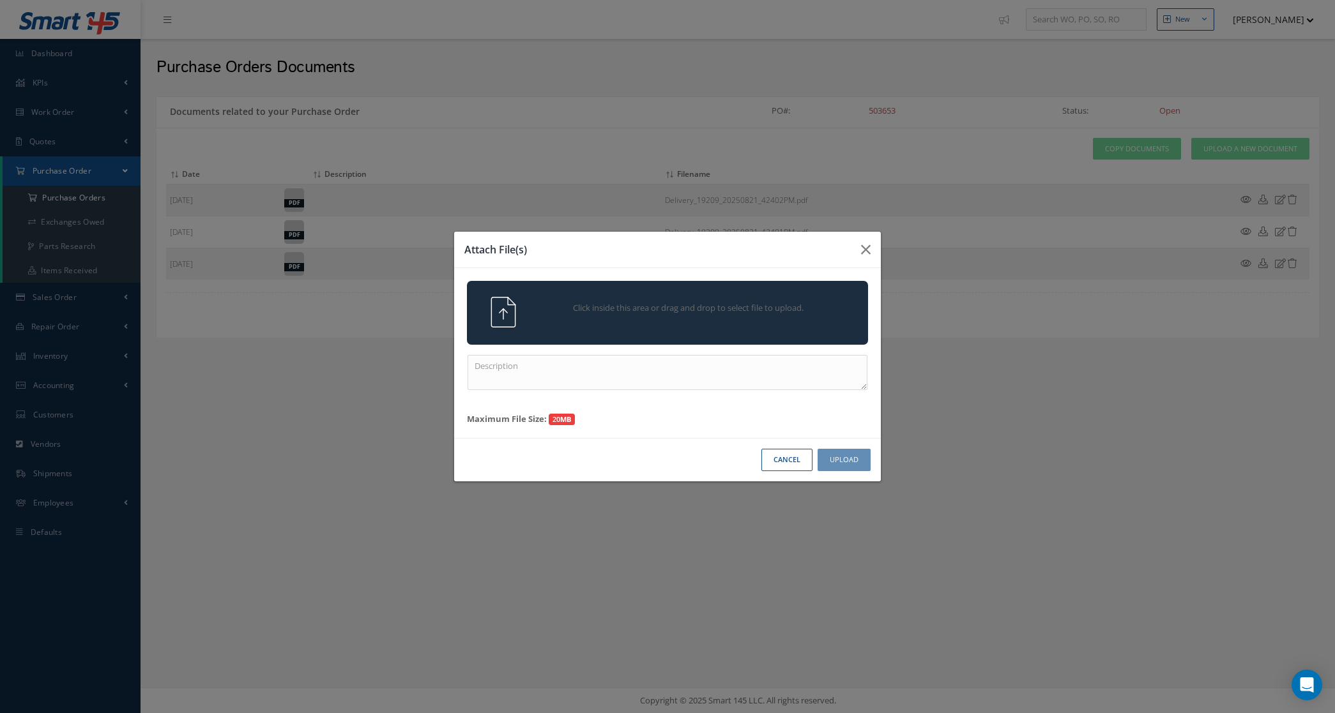
click at [697, 312] on span "Click inside this area or drag and drop to select file to upload." at bounding box center [688, 308] width 290 height 13
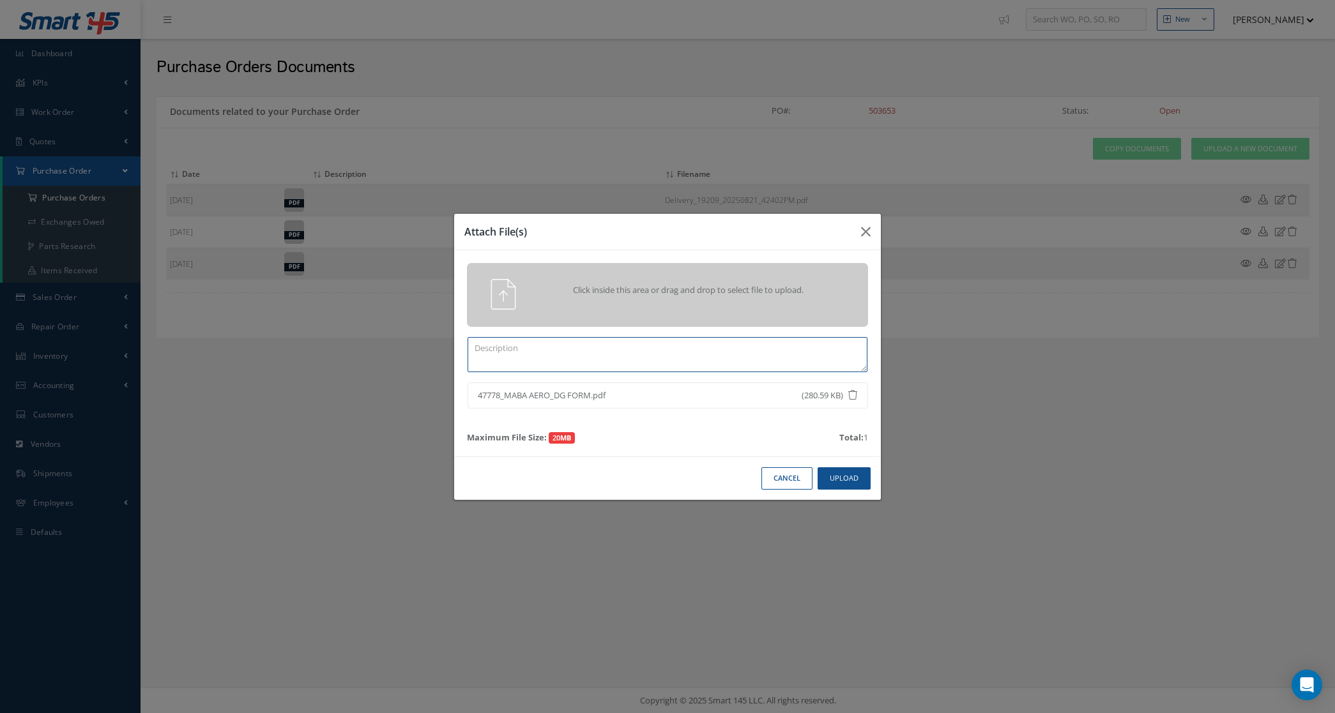
click at [724, 356] on textarea at bounding box center [667, 354] width 400 height 35
type textarea "dg"
click at [860, 474] on button "Upload" at bounding box center [843, 478] width 53 height 22
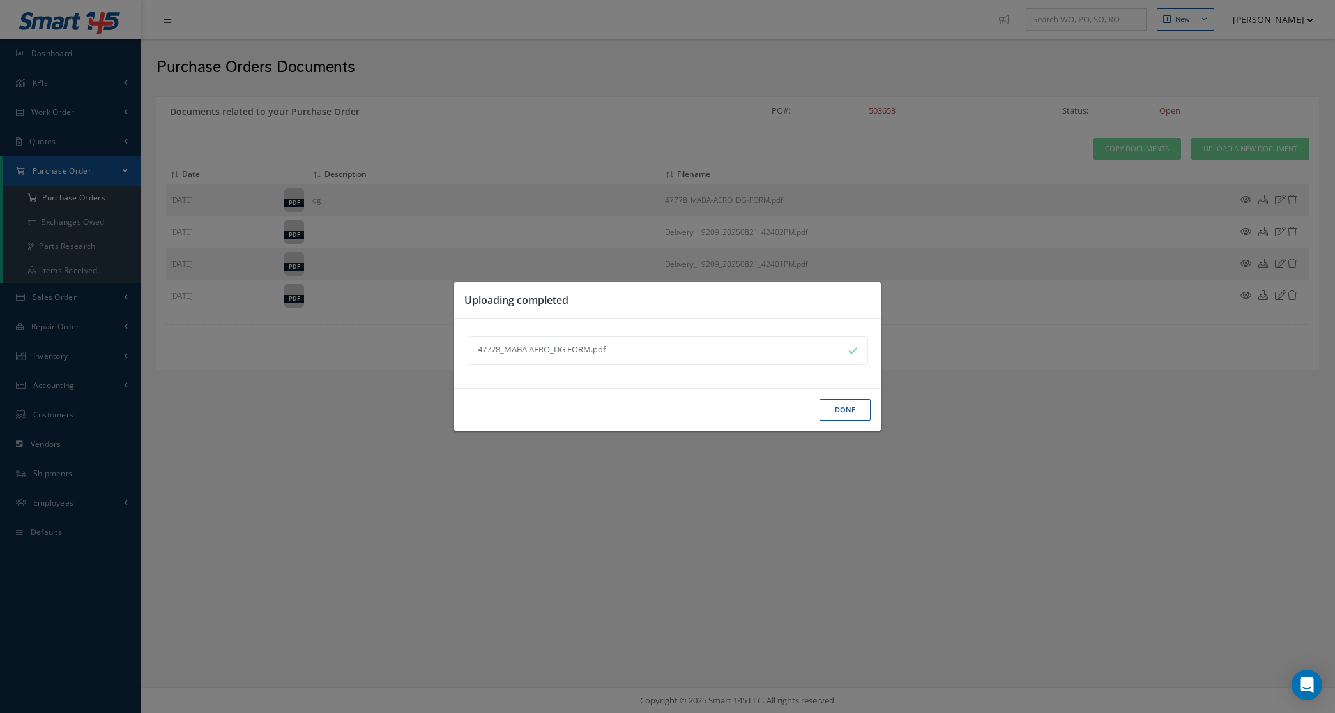
click at [837, 414] on button "Done" at bounding box center [844, 410] width 51 height 22
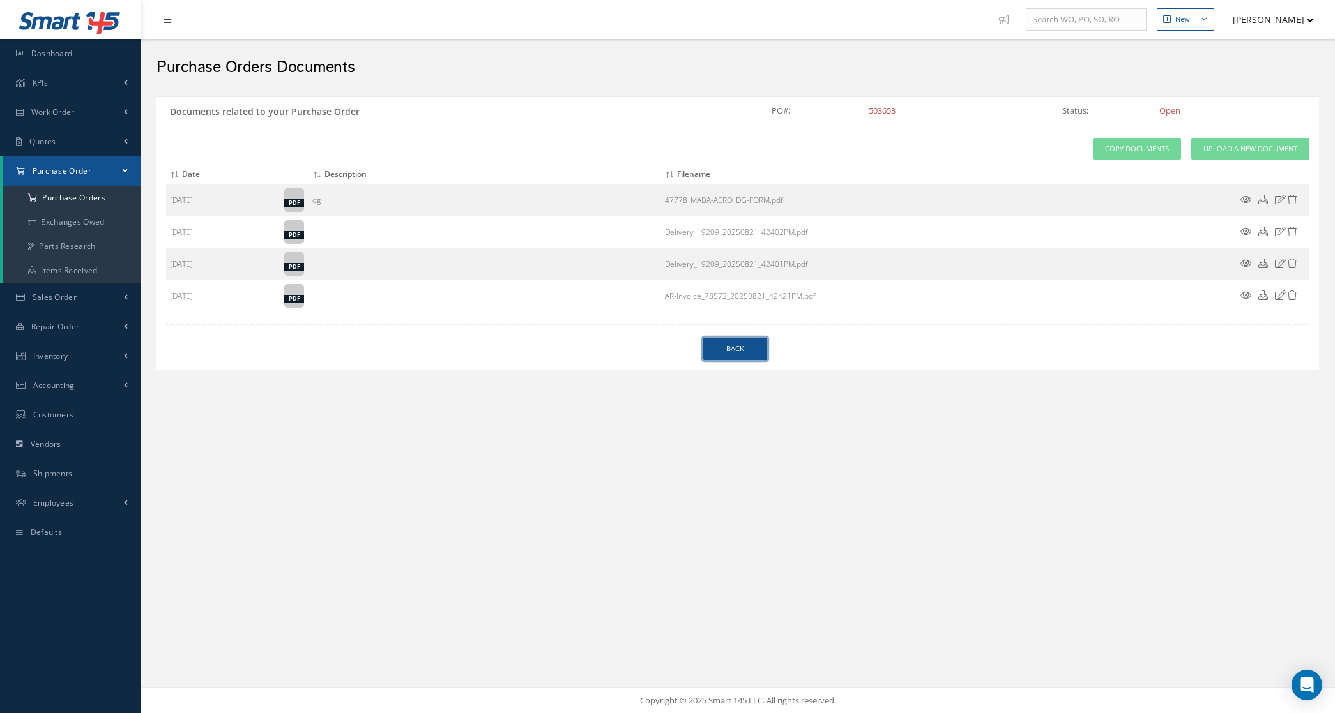
click at [724, 352] on link "Back" at bounding box center [735, 349] width 64 height 22
select select "25"
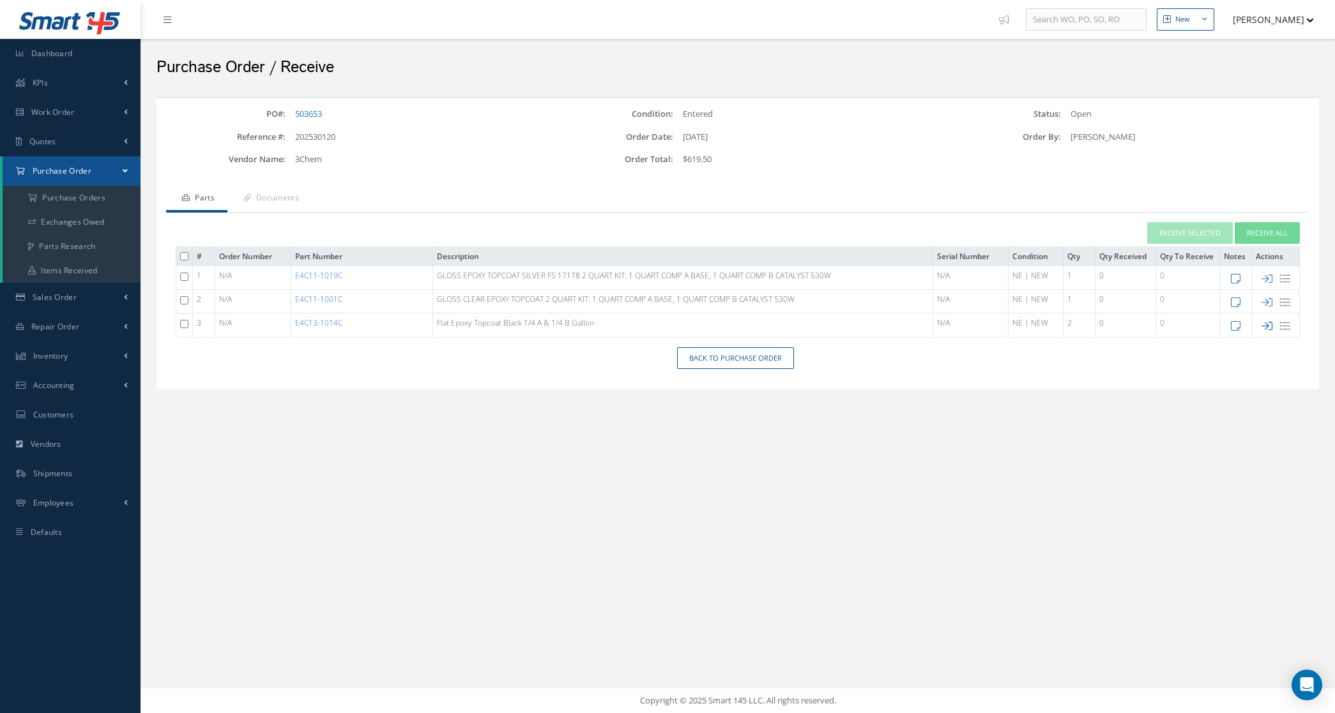
click at [1263, 327] on icon at bounding box center [1266, 326] width 11 height 11
type input "[DATE]"
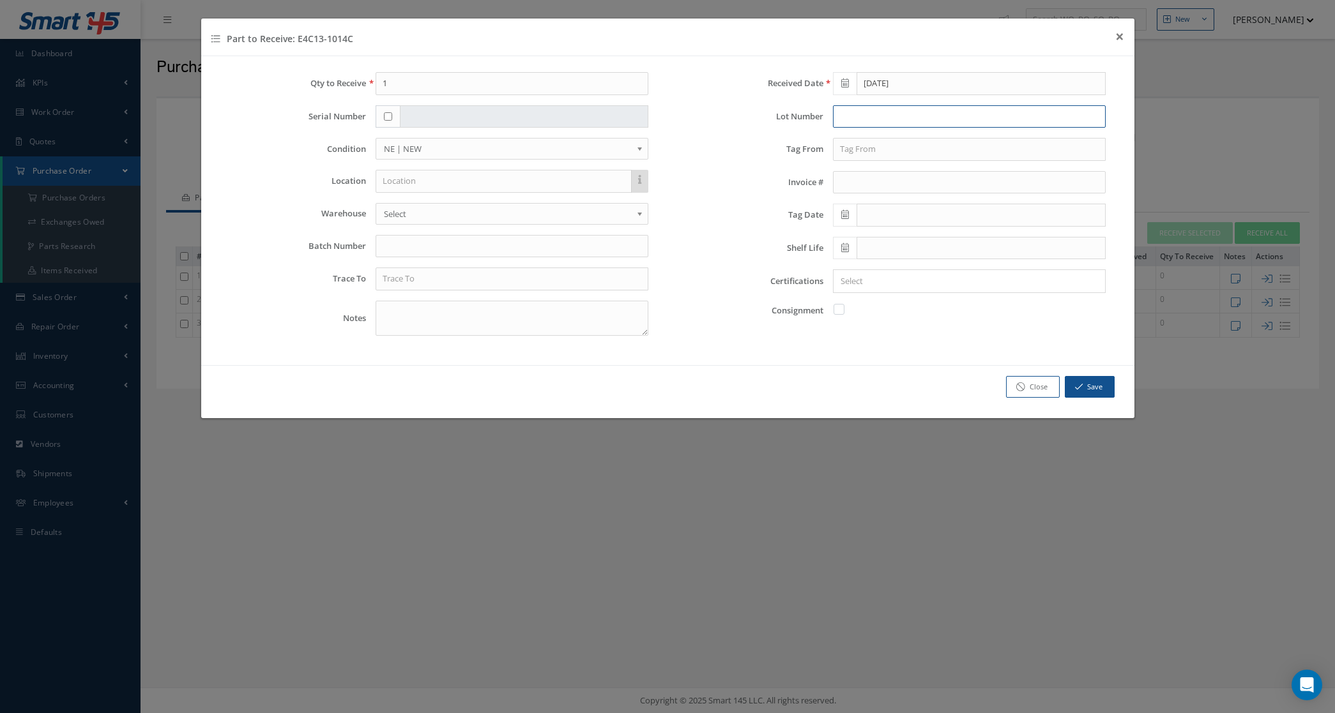
click at [895, 112] on input "text" at bounding box center [969, 116] width 273 height 23
type input "08212510"
click at [509, 326] on textarea at bounding box center [512, 318] width 273 height 35
drag, startPoint x: 416, startPoint y: 314, endPoint x: 239, endPoint y: 326, distance: 176.7
click at [240, 326] on div "Notes mfg date [DATE]" at bounding box center [439, 318] width 438 height 35
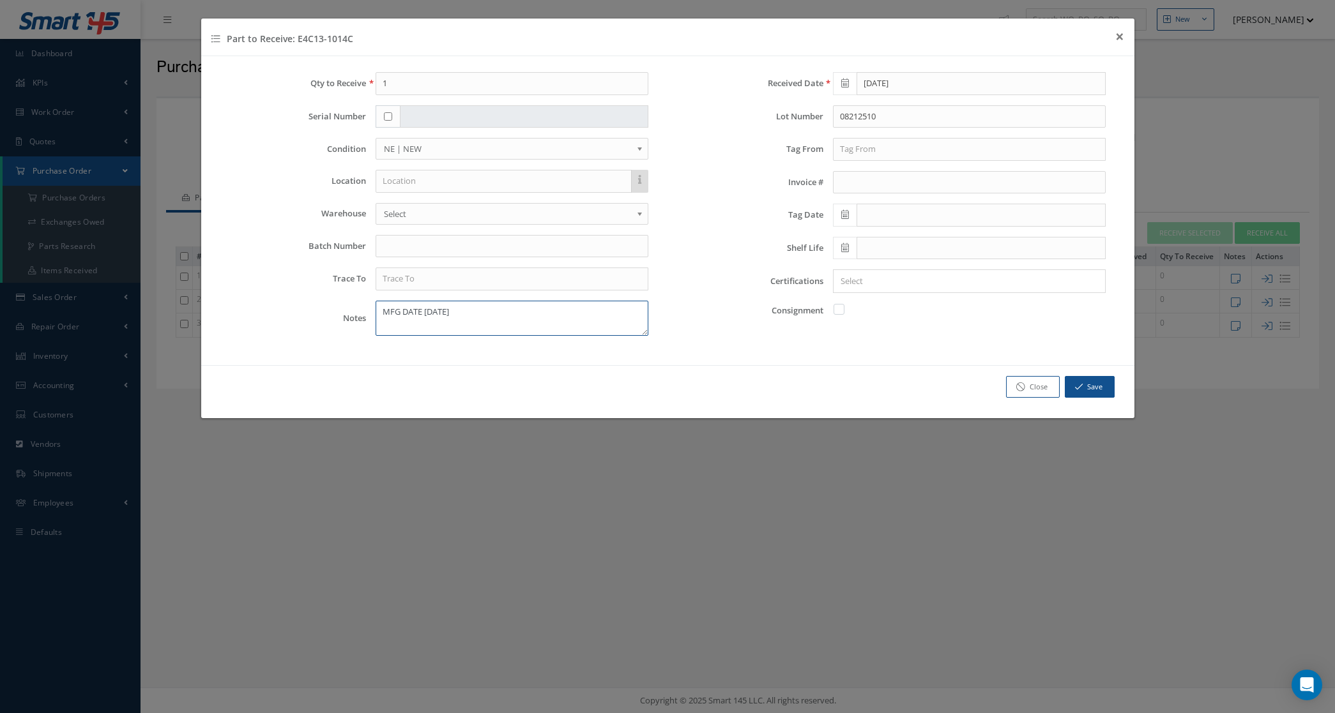
type textarea "MFG DATE [DATE]"
click at [849, 244] on span at bounding box center [845, 248] width 24 height 23
click at [899, 268] on th "[DATE]" at bounding box center [899, 271] width 96 height 19
click at [957, 269] on th "»" at bounding box center [953, 271] width 19 height 19
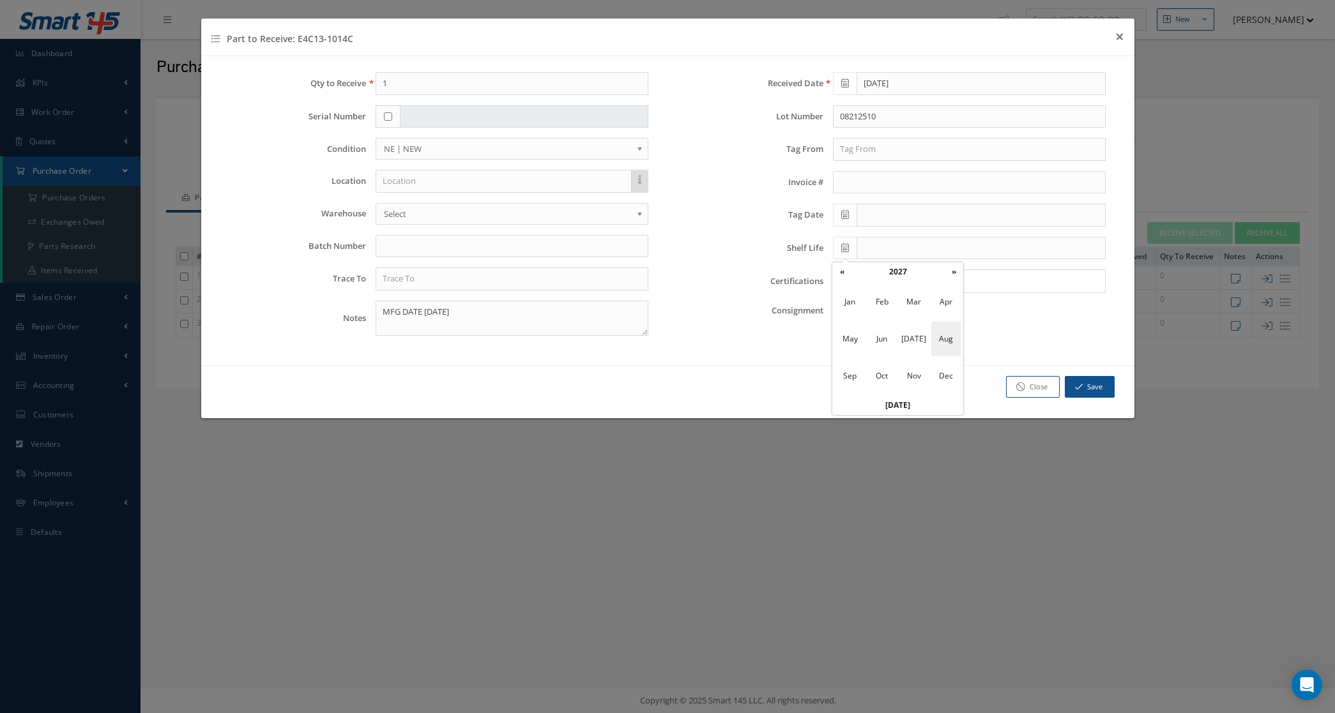
click at [948, 333] on span "Aug" at bounding box center [945, 339] width 29 height 34
click at [953, 367] on td "21" at bounding box center [956, 367] width 19 height 19
type input "[DATE]"
click at [490, 269] on input "text" at bounding box center [512, 279] width 273 height 23
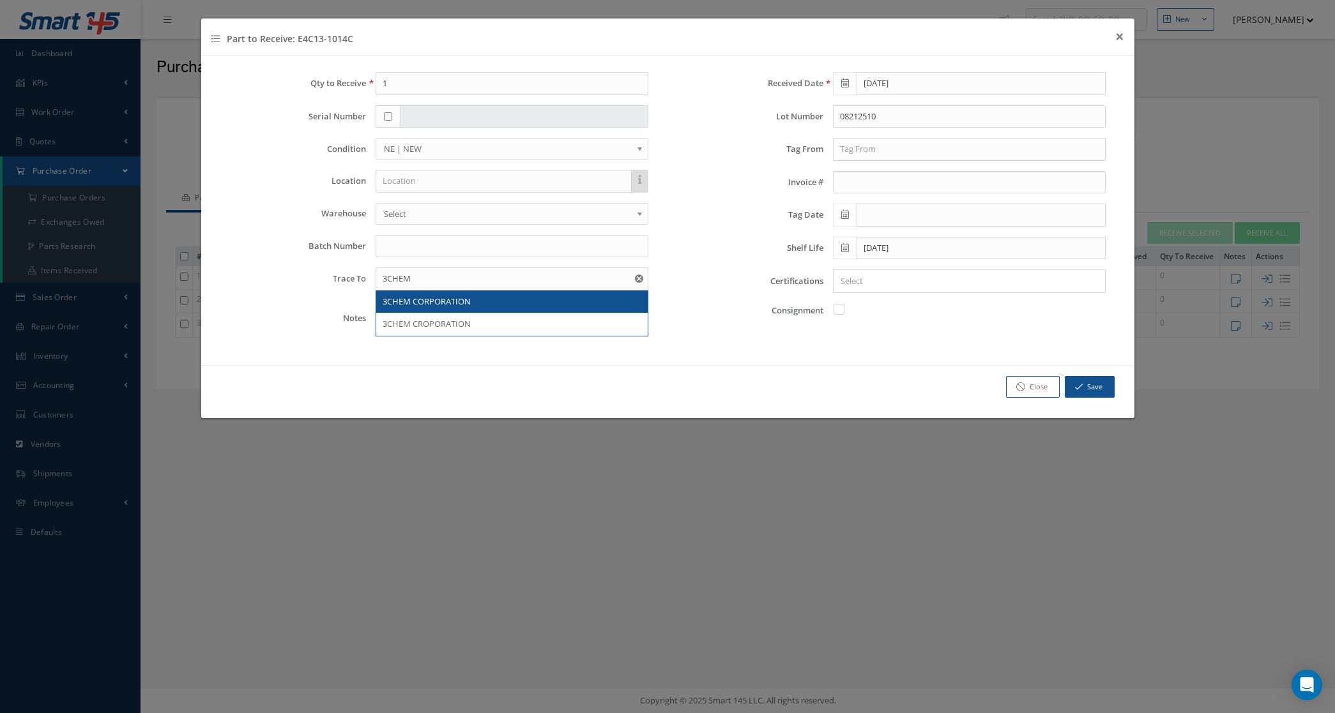
click at [501, 297] on div "3CHEM CORPORATION" at bounding box center [512, 302] width 259 height 13
type input "3CHEM CORPORATION"
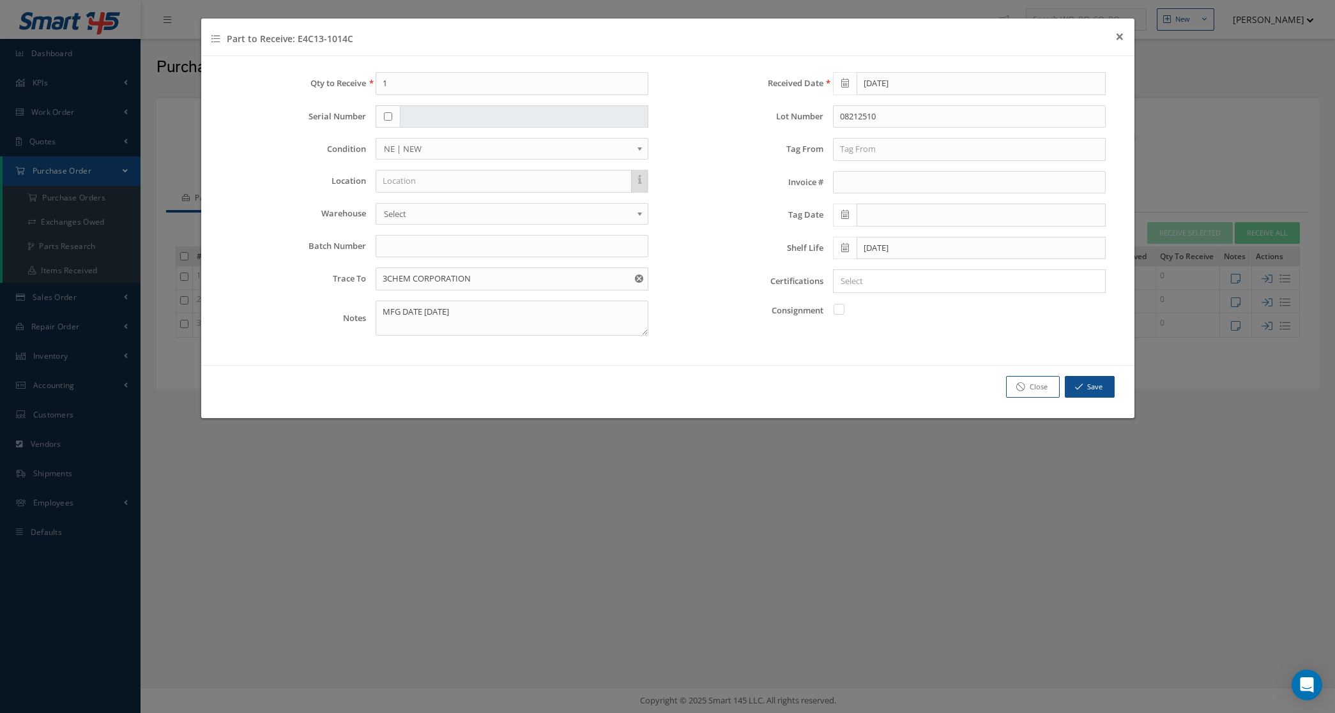
click at [956, 269] on div "Received Date 08/22/2025 Lot Number 08212510 Tag From Invoice # Tag Date Shelf …" at bounding box center [895, 209] width 457 height 274
click at [955, 285] on input "Search for option" at bounding box center [966, 281] width 263 height 13
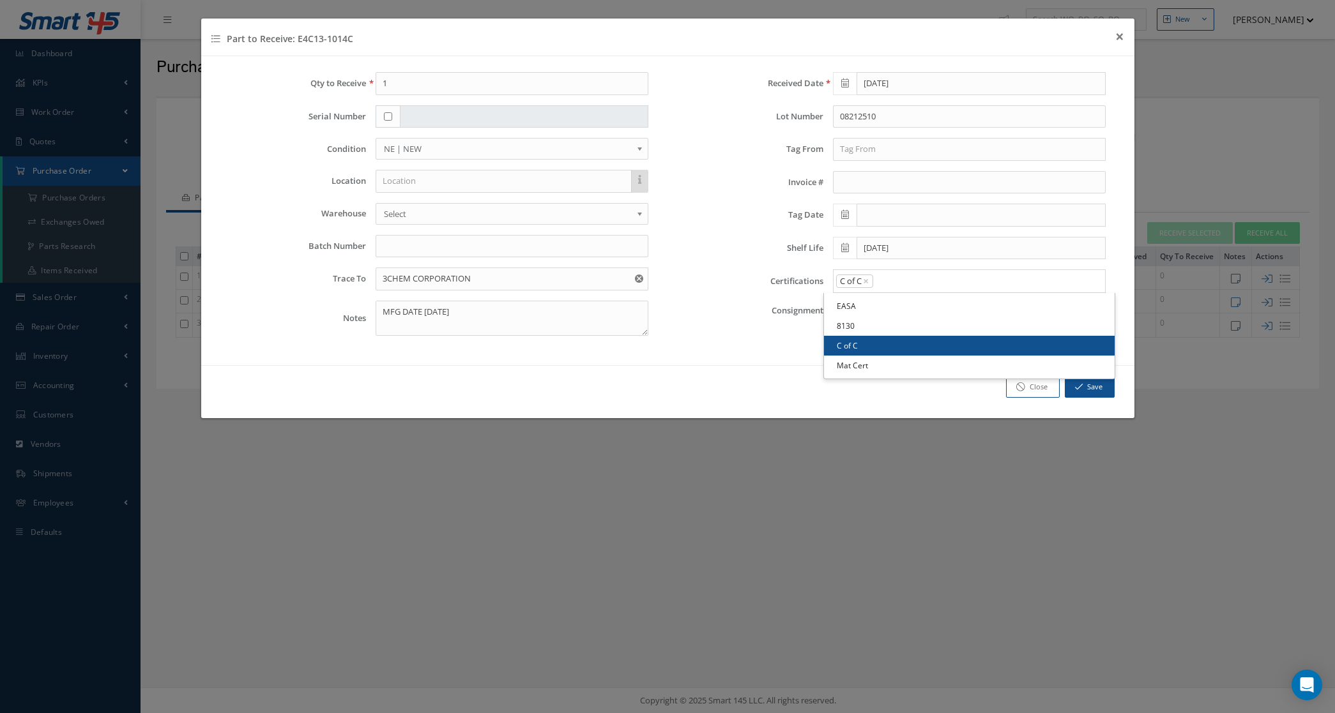
click at [875, 338] on link "C of C" at bounding box center [969, 346] width 291 height 20
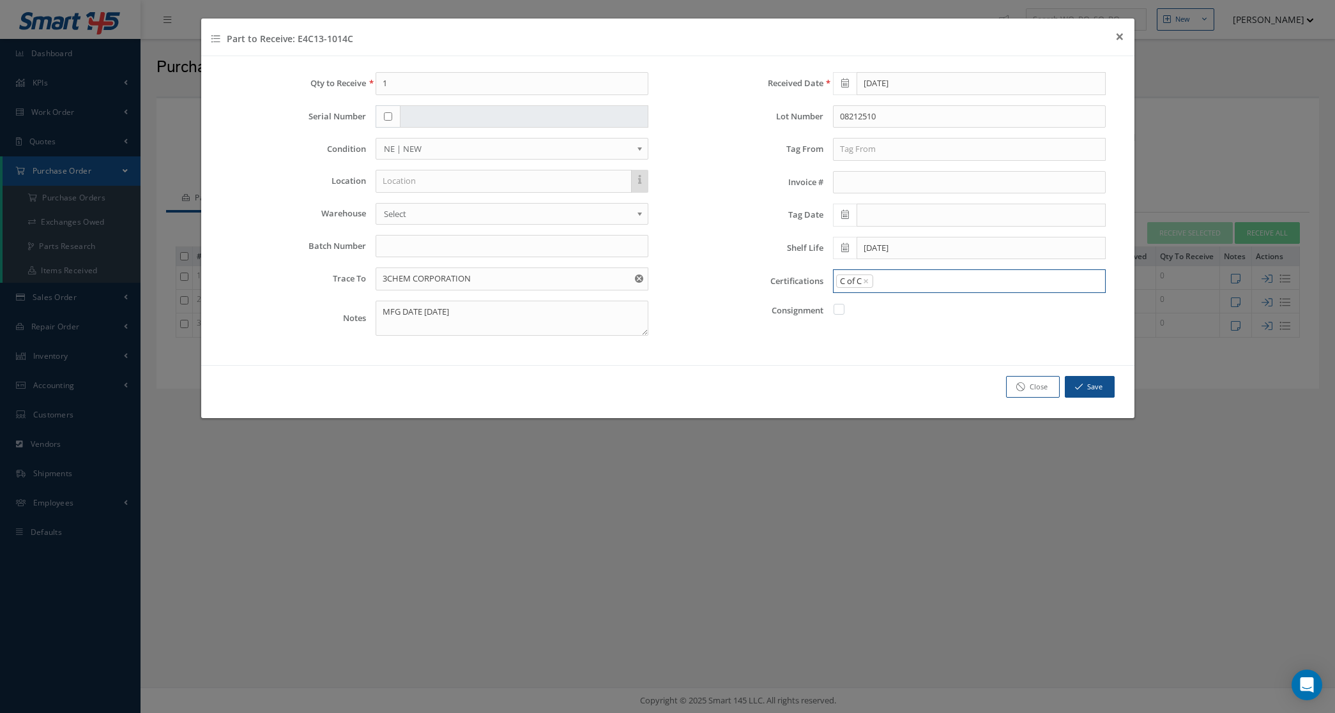
click at [894, 288] on input "Search for option" at bounding box center [985, 281] width 223 height 13
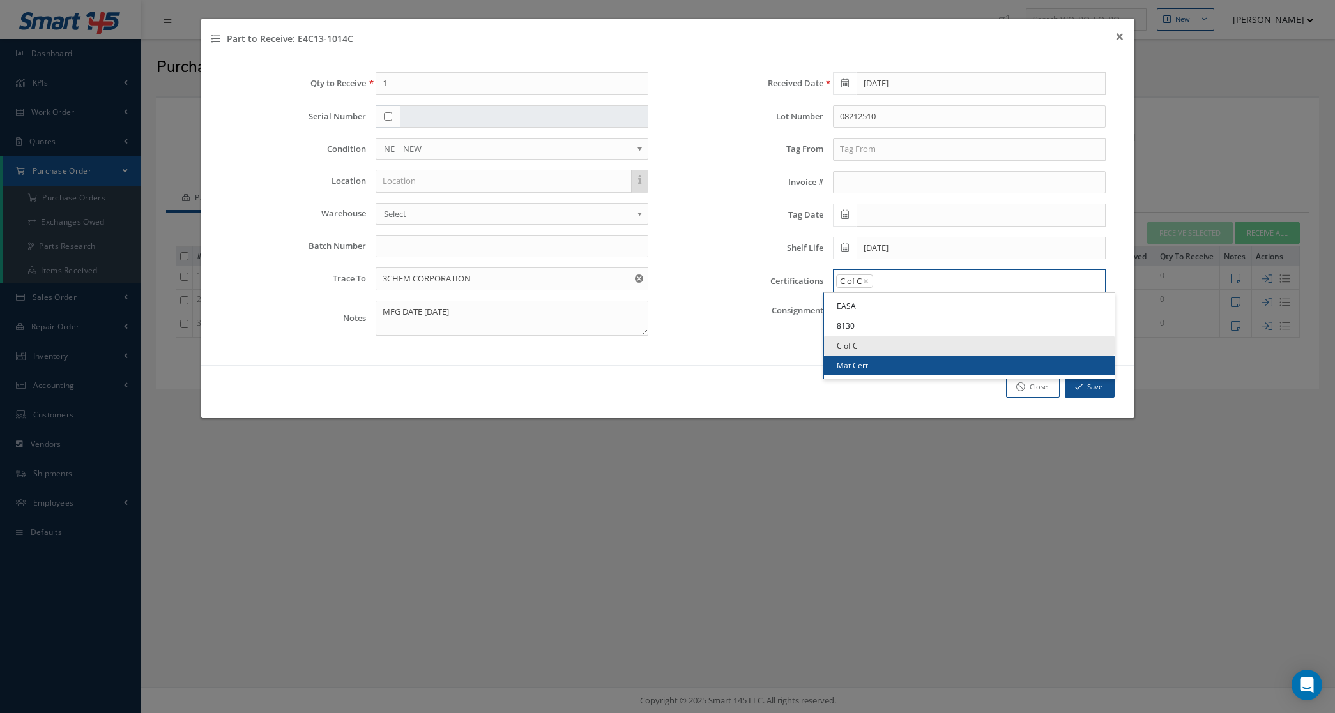
click at [878, 371] on link "Mat Cert" at bounding box center [969, 366] width 291 height 20
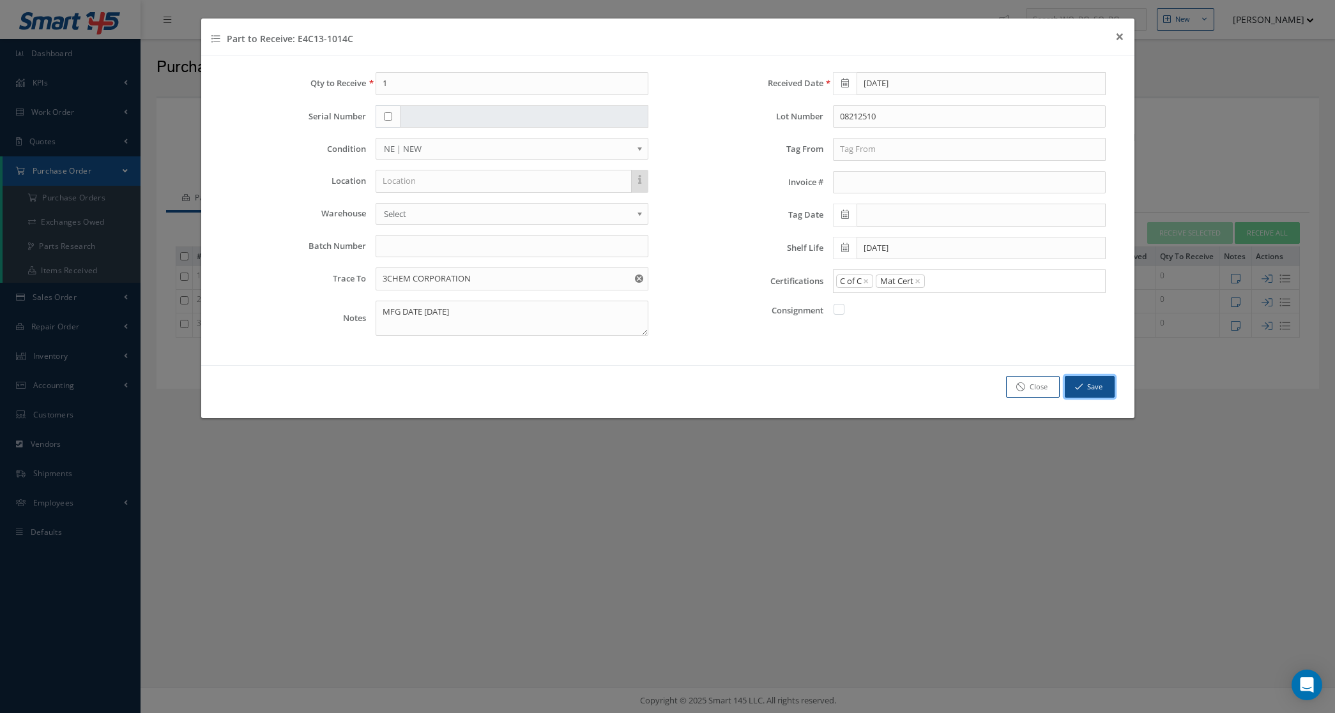
click at [1077, 391] on icon "button" at bounding box center [1079, 387] width 8 height 9
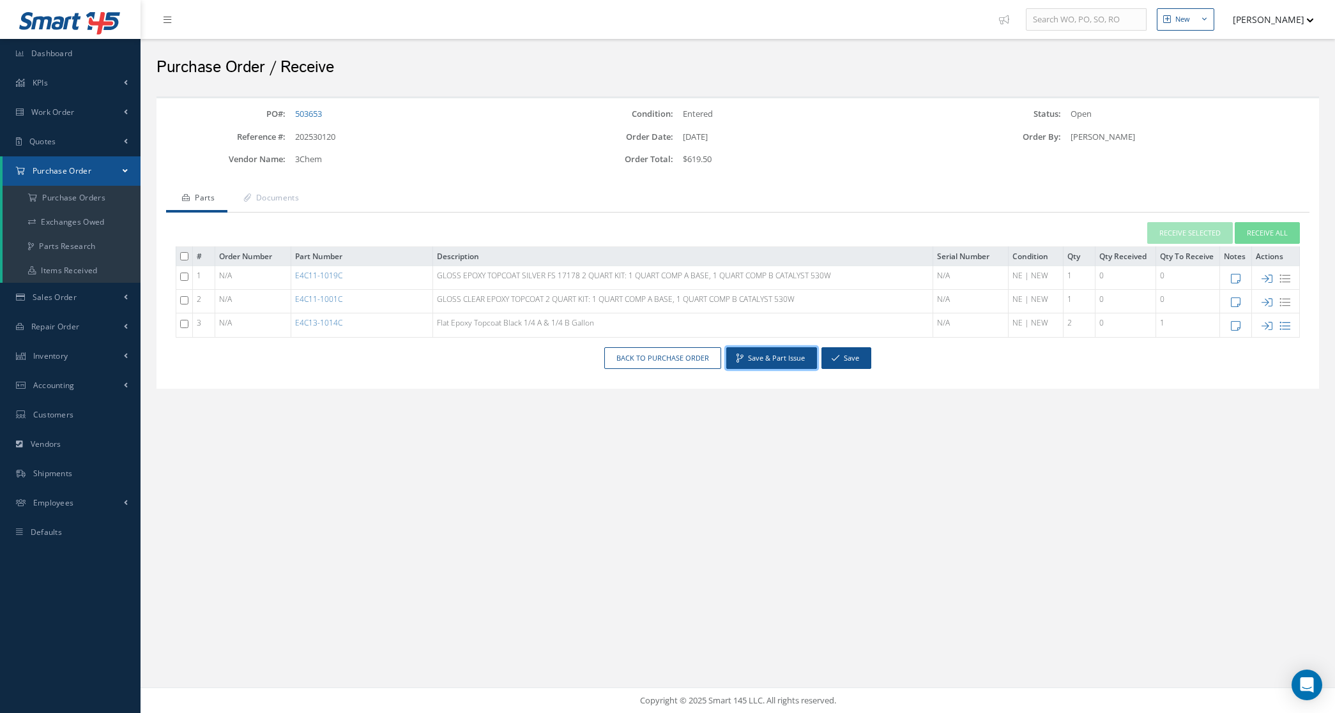
click at [773, 350] on button "Save & Part Issue" at bounding box center [771, 358] width 91 height 22
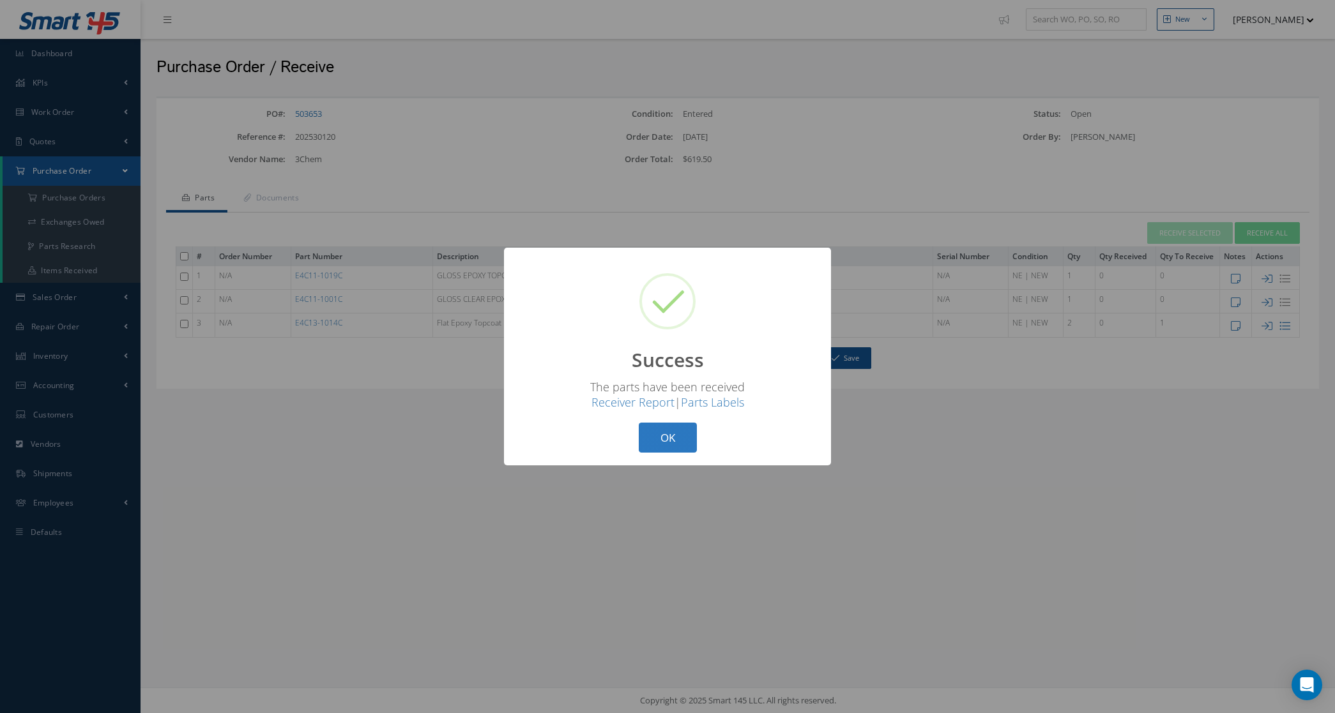
click at [672, 441] on button "OK" at bounding box center [668, 438] width 58 height 30
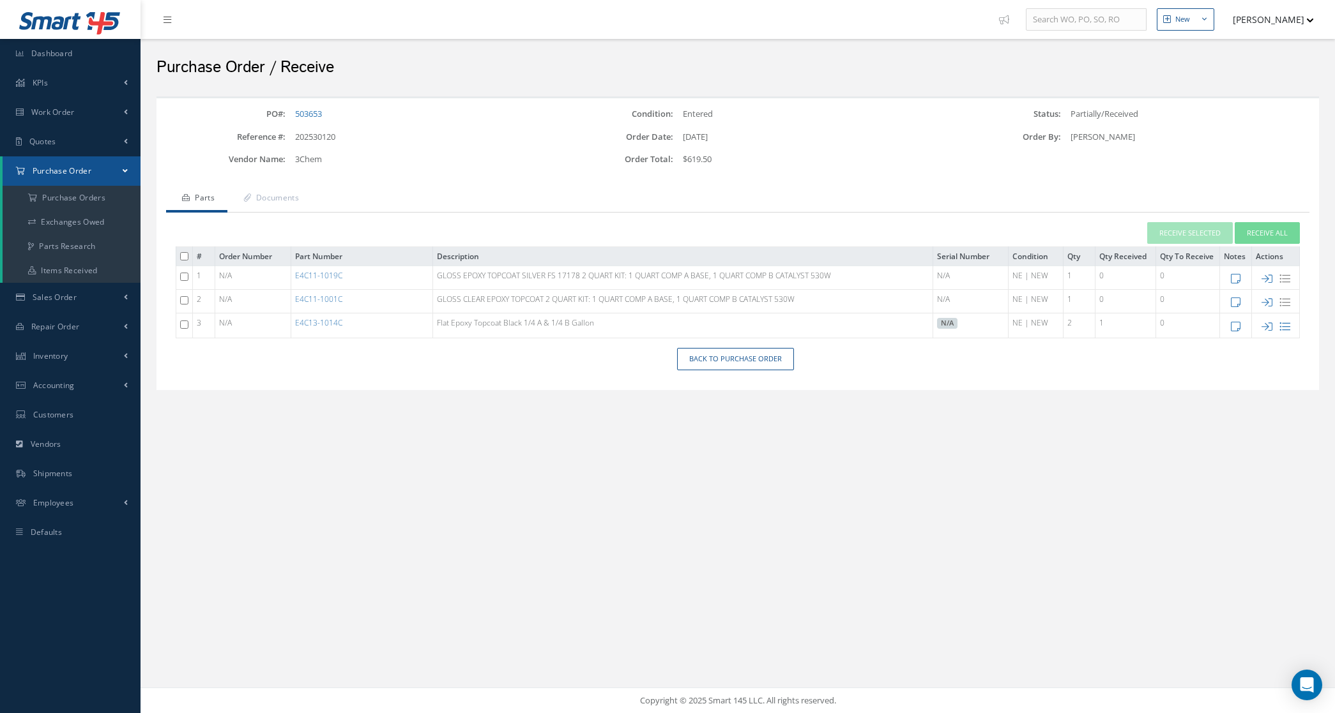
click at [294, 180] on div "PO#: 503653 Condition: Entered Status: Partially/Received Reference #: 20253012…" at bounding box center [737, 244] width 1143 height 273
click at [291, 187] on link "Documents" at bounding box center [269, 199] width 84 height 27
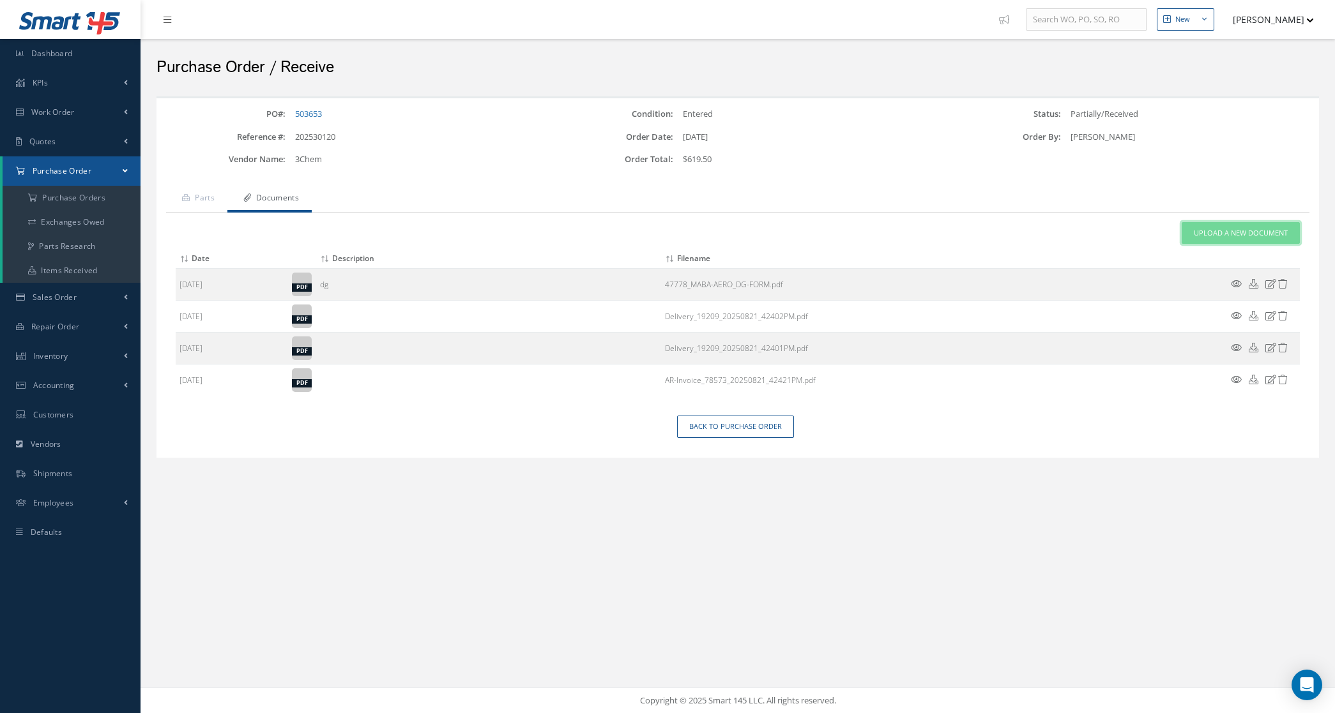
click at [1195, 228] on span "Upload a New Document" at bounding box center [1241, 233] width 94 height 11
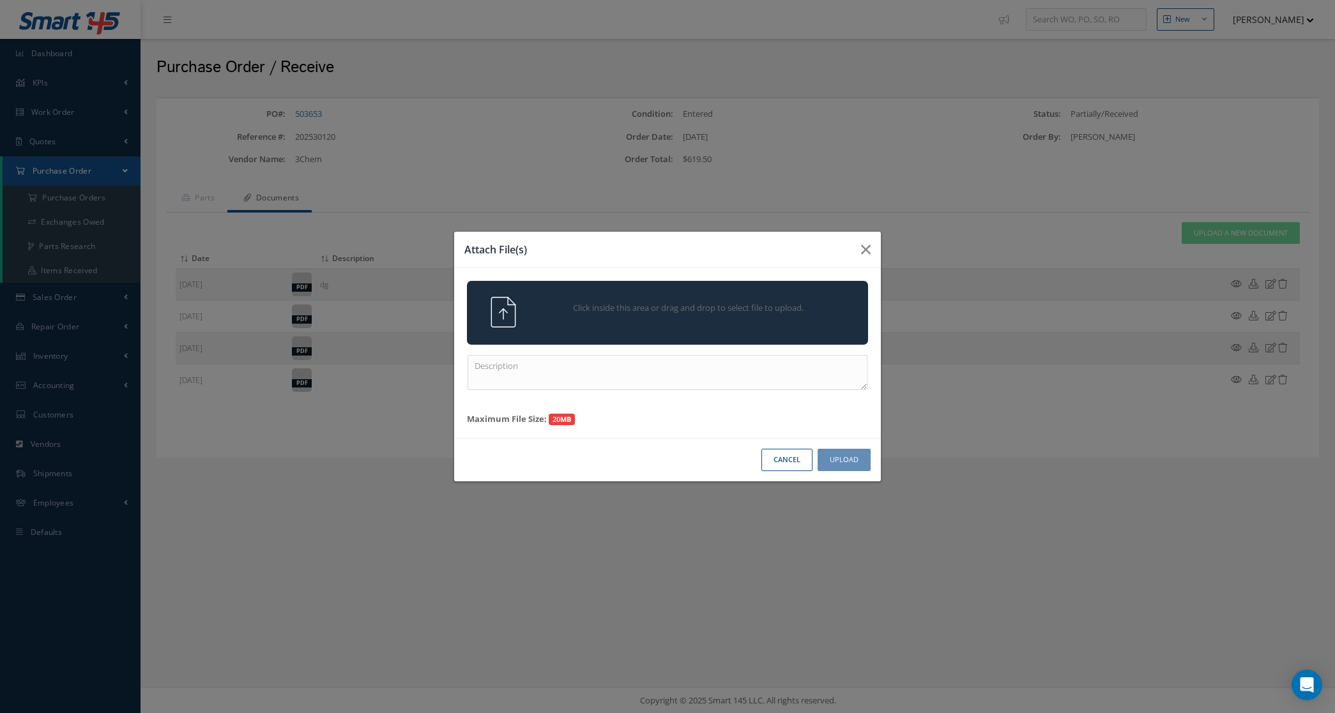
click at [731, 336] on div "Click inside this area or drag and drop to select file to upload." at bounding box center [667, 313] width 401 height 64
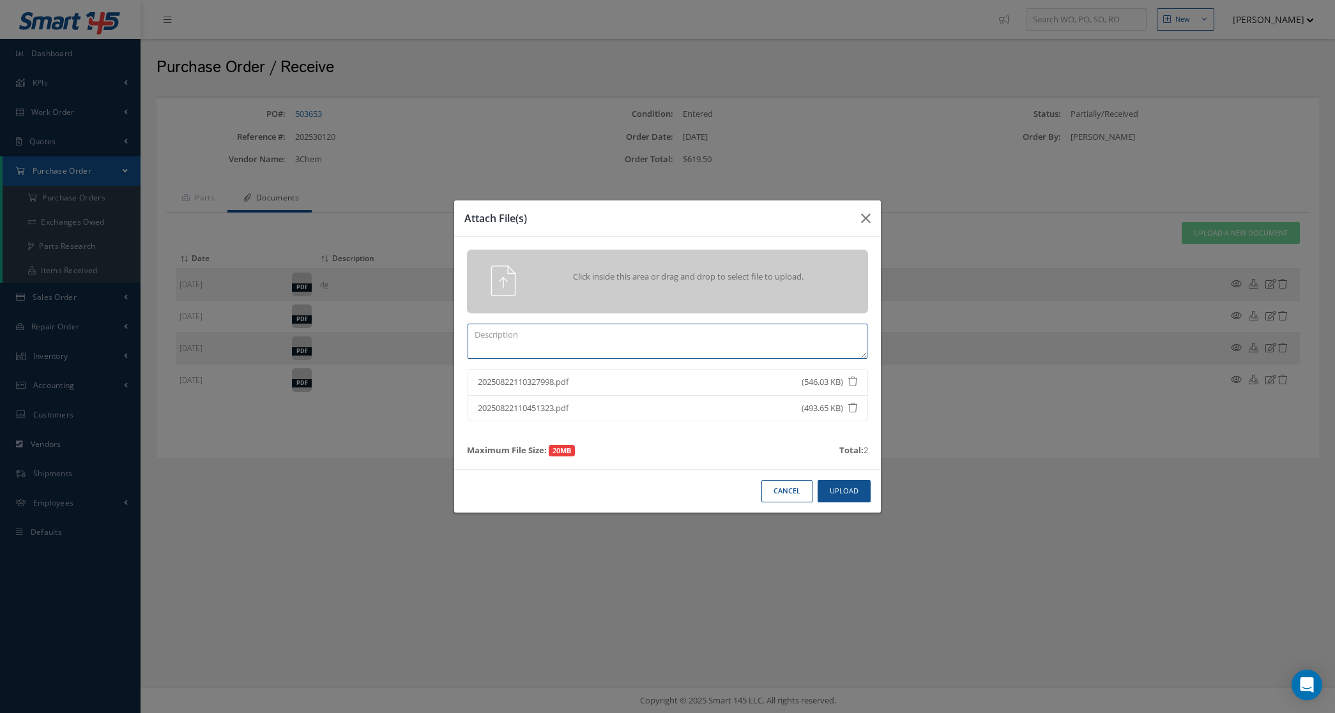
click at [698, 333] on textarea at bounding box center [667, 341] width 400 height 35
type textarea "s"
type textarea "SDS"
click at [827, 506] on div "Cancel Upload" at bounding box center [667, 490] width 427 height 43
click at [828, 503] on div "Cancel Upload" at bounding box center [667, 490] width 427 height 43
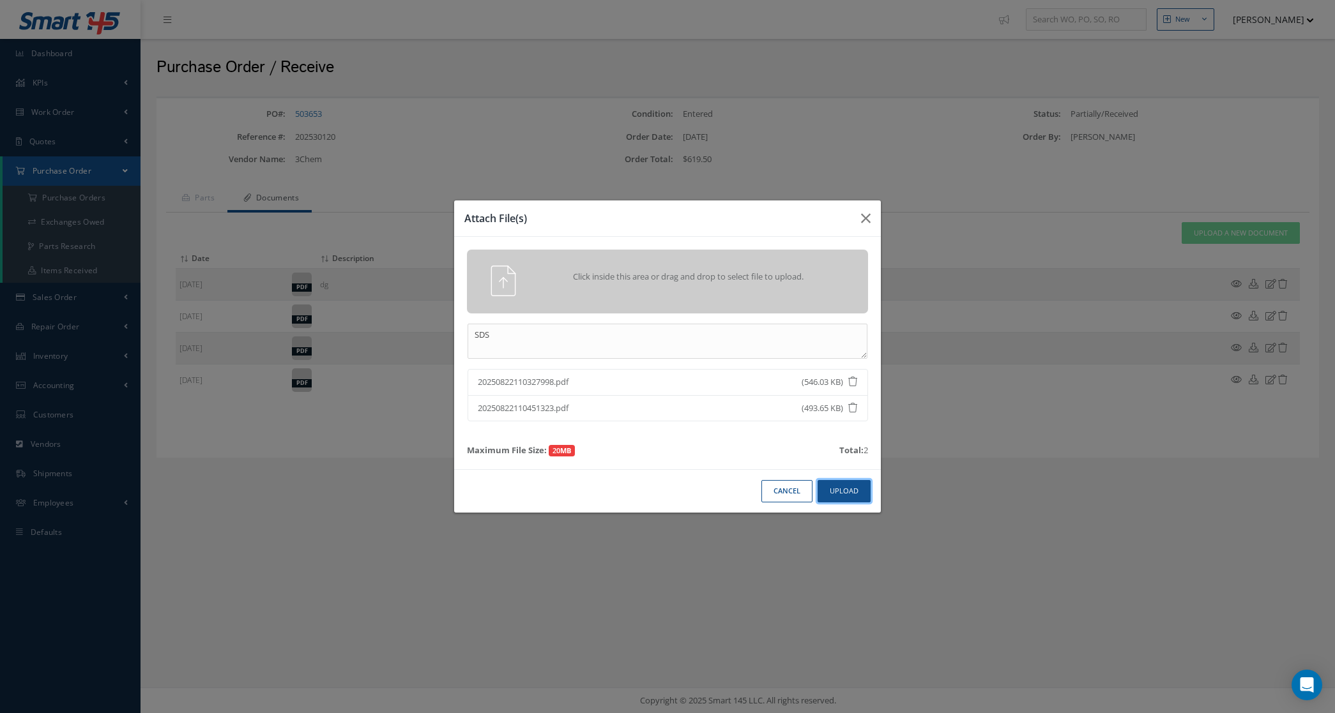
click at [828, 499] on button "Upload" at bounding box center [843, 491] width 53 height 22
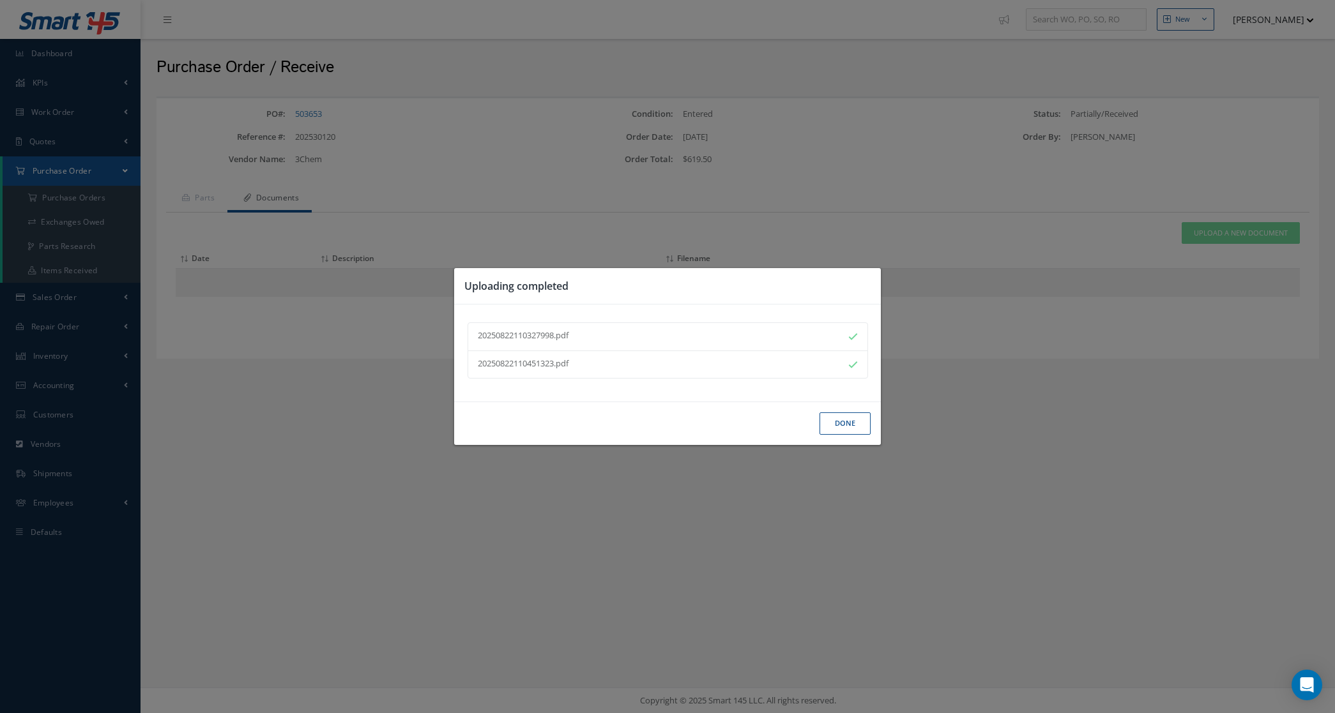
click at [835, 426] on button "Done" at bounding box center [844, 424] width 51 height 22
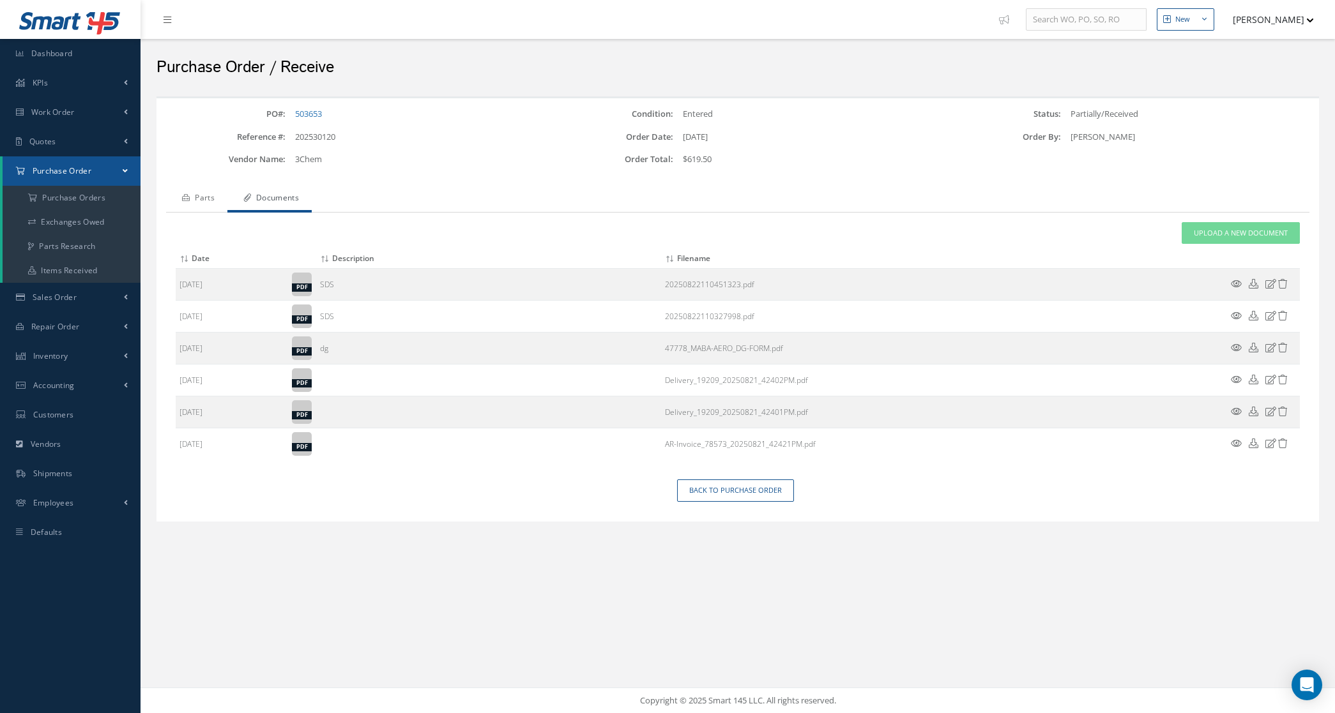
click at [201, 202] on link "Parts" at bounding box center [196, 199] width 61 height 27
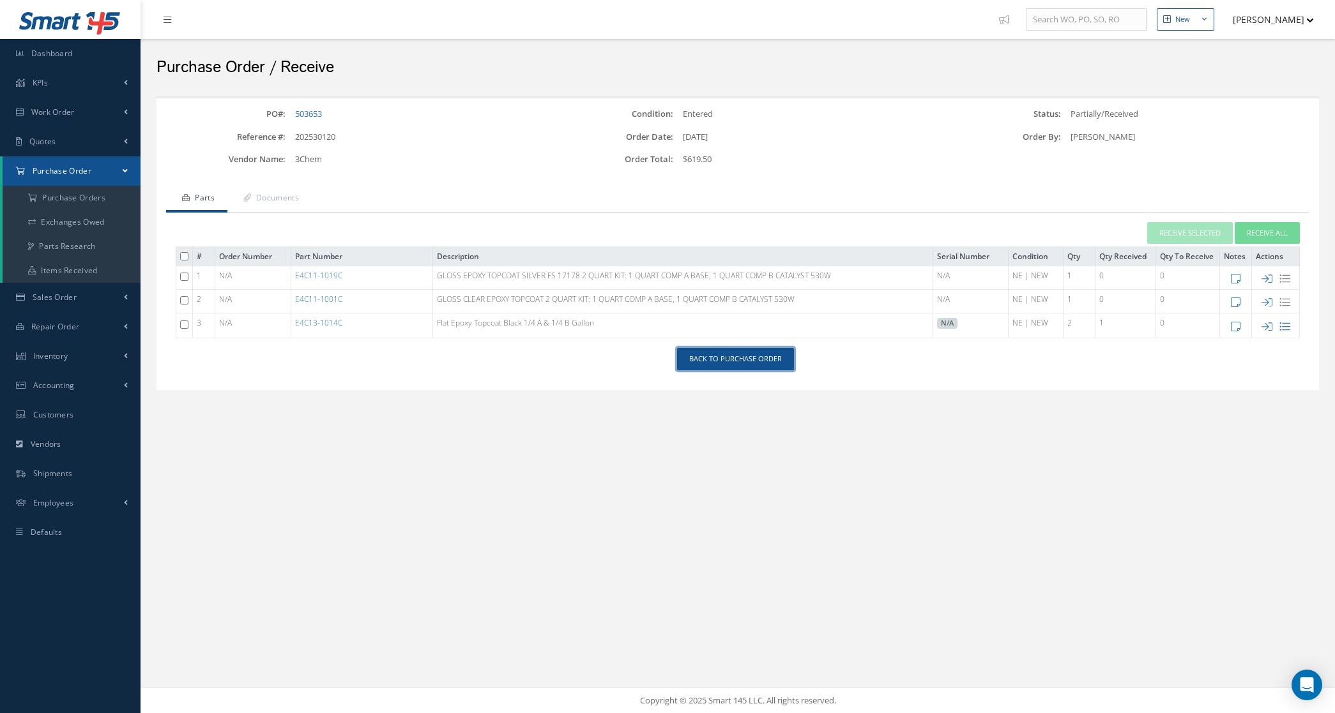
click at [722, 365] on link "Back to Purchase Order" at bounding box center [735, 359] width 117 height 22
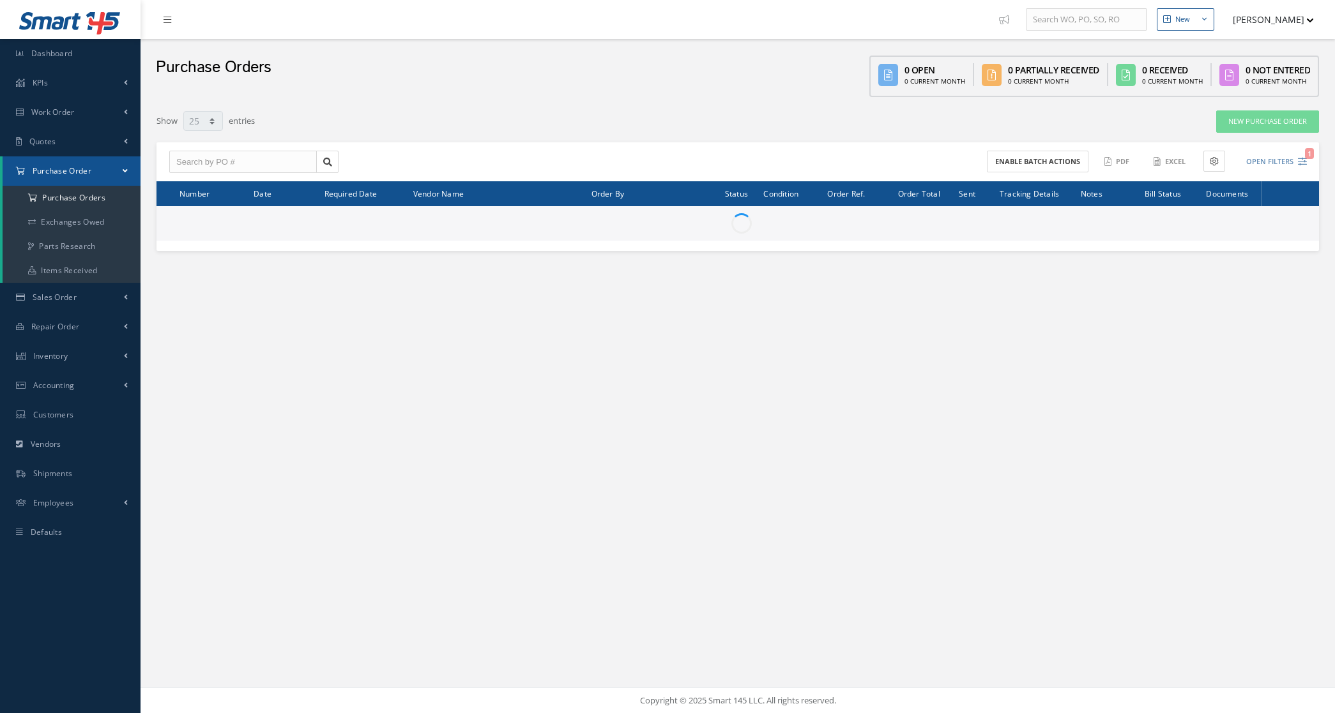
select select "25"
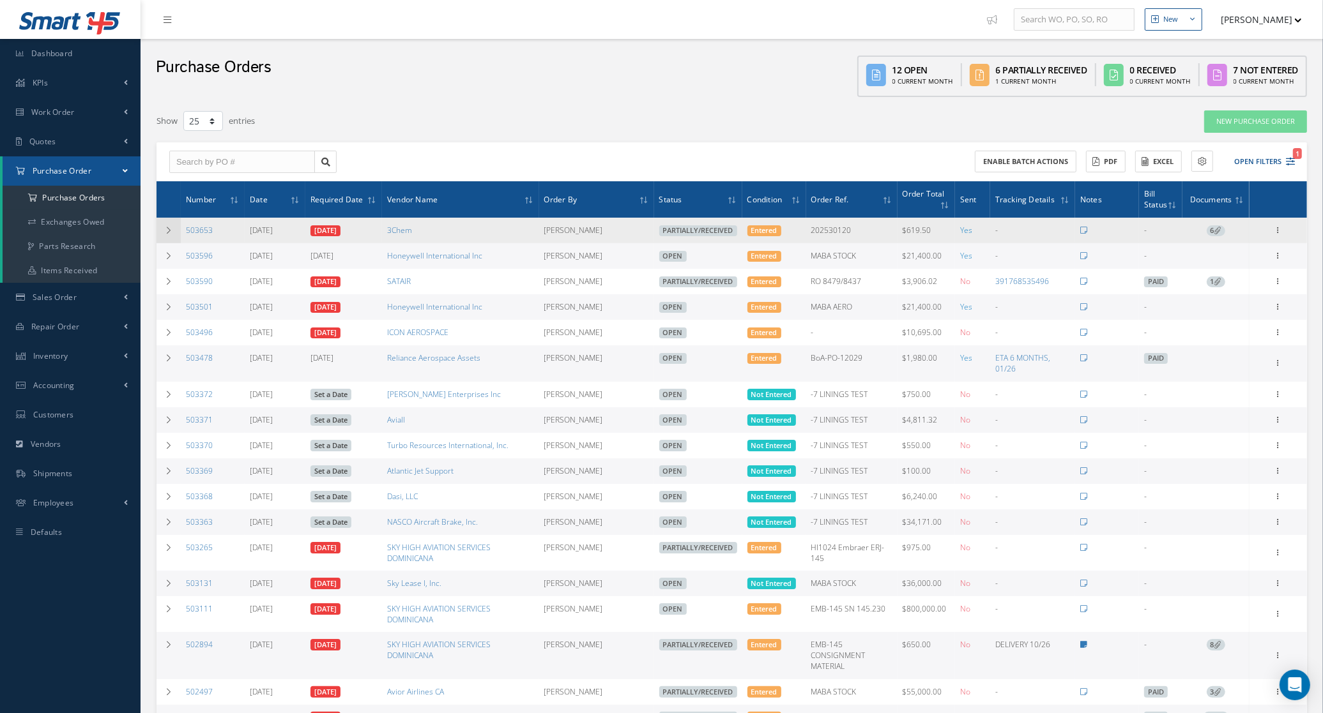
drag, startPoint x: 234, startPoint y: 232, endPoint x: 176, endPoint y: 230, distance: 58.8
click at [176, 230] on tr "503653 08/21/2025 08/21/2025 3Chem Candy Augustyniak Partially/Received Entered…" at bounding box center [731, 231] width 1150 height 26
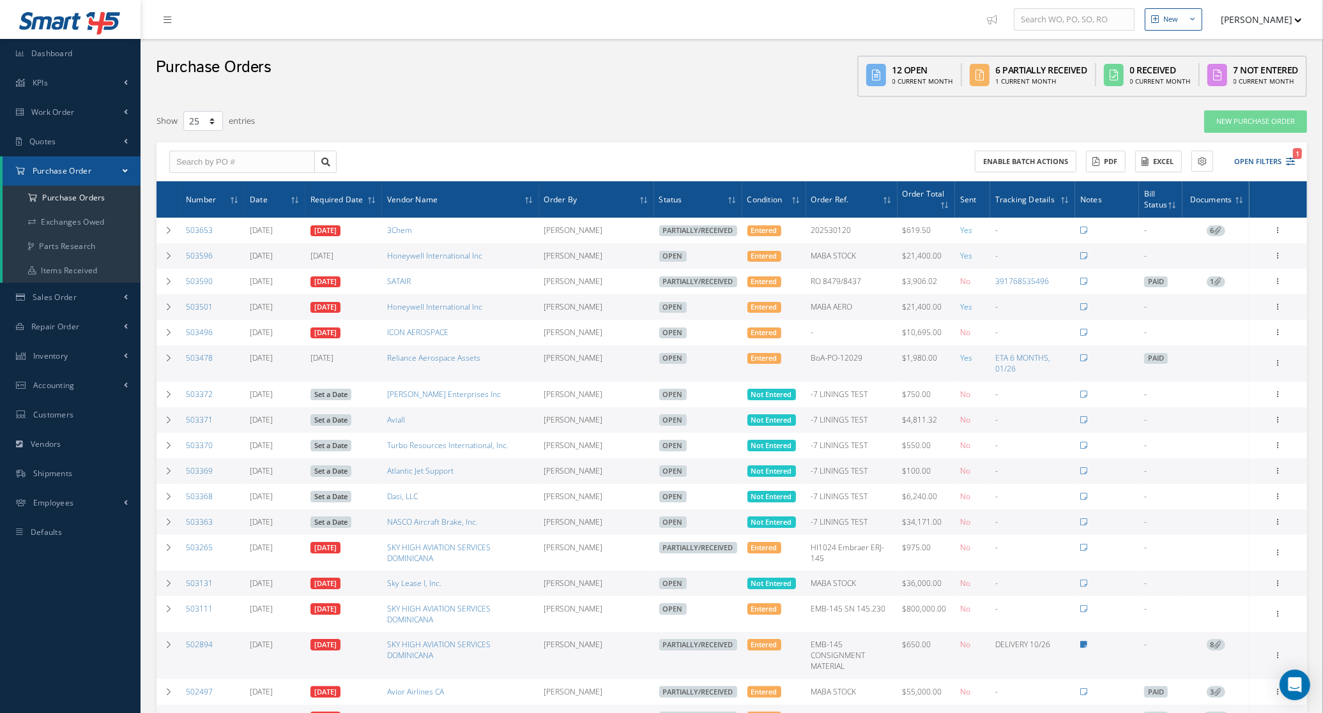
copy tr "503653"
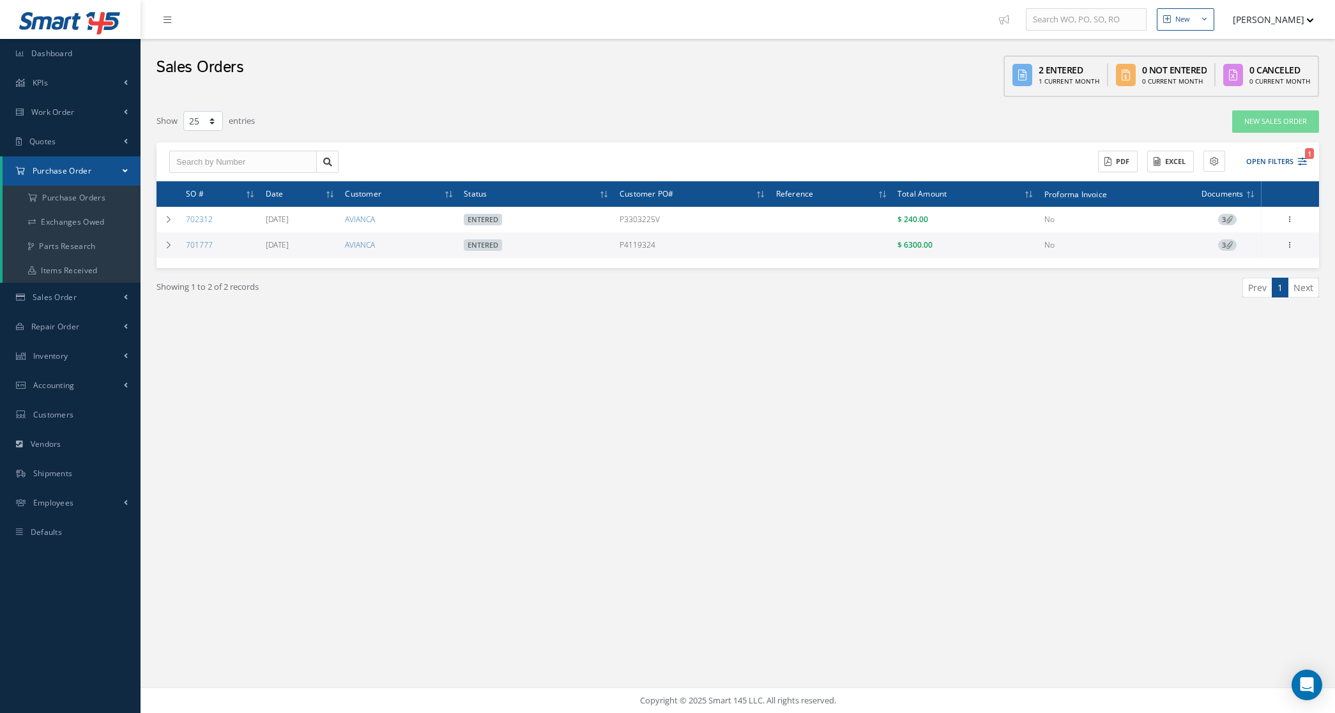
select select "25"
click at [67, 302] on link "Sales Order" at bounding box center [70, 297] width 140 height 29
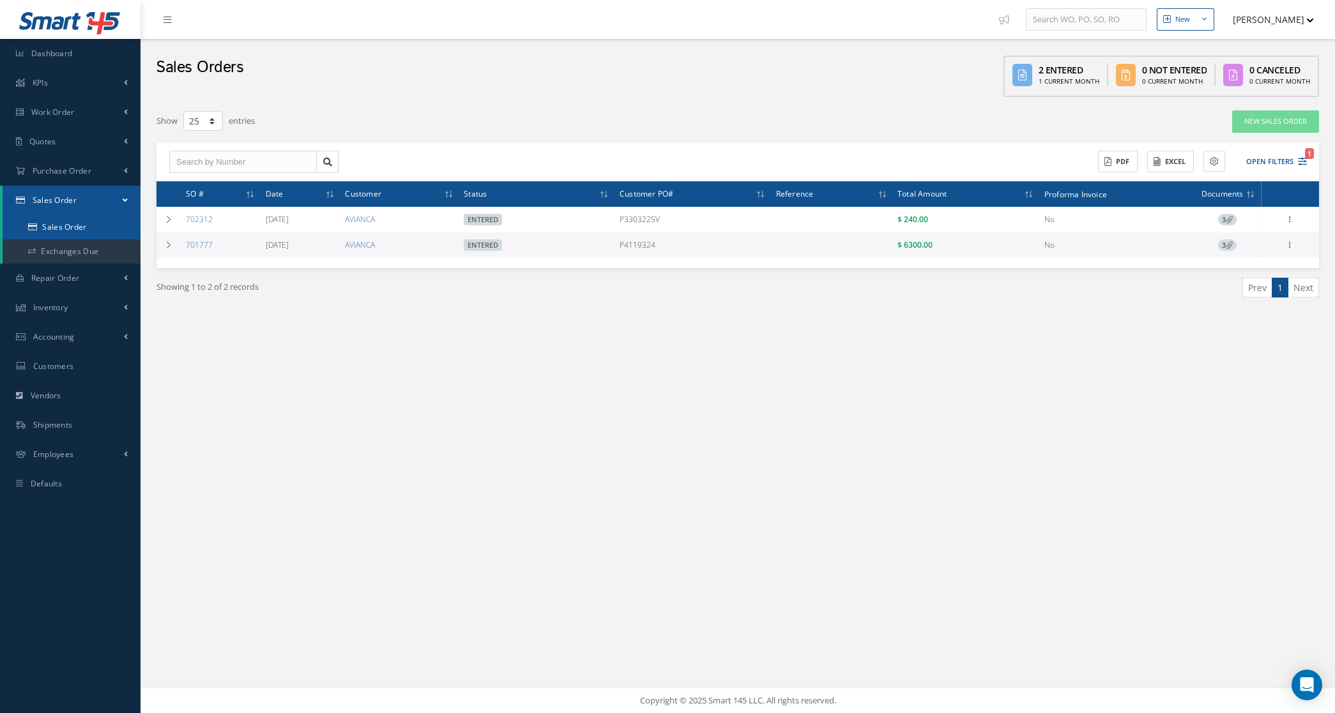
click at [61, 221] on link "Sales Order" at bounding box center [72, 227] width 138 height 24
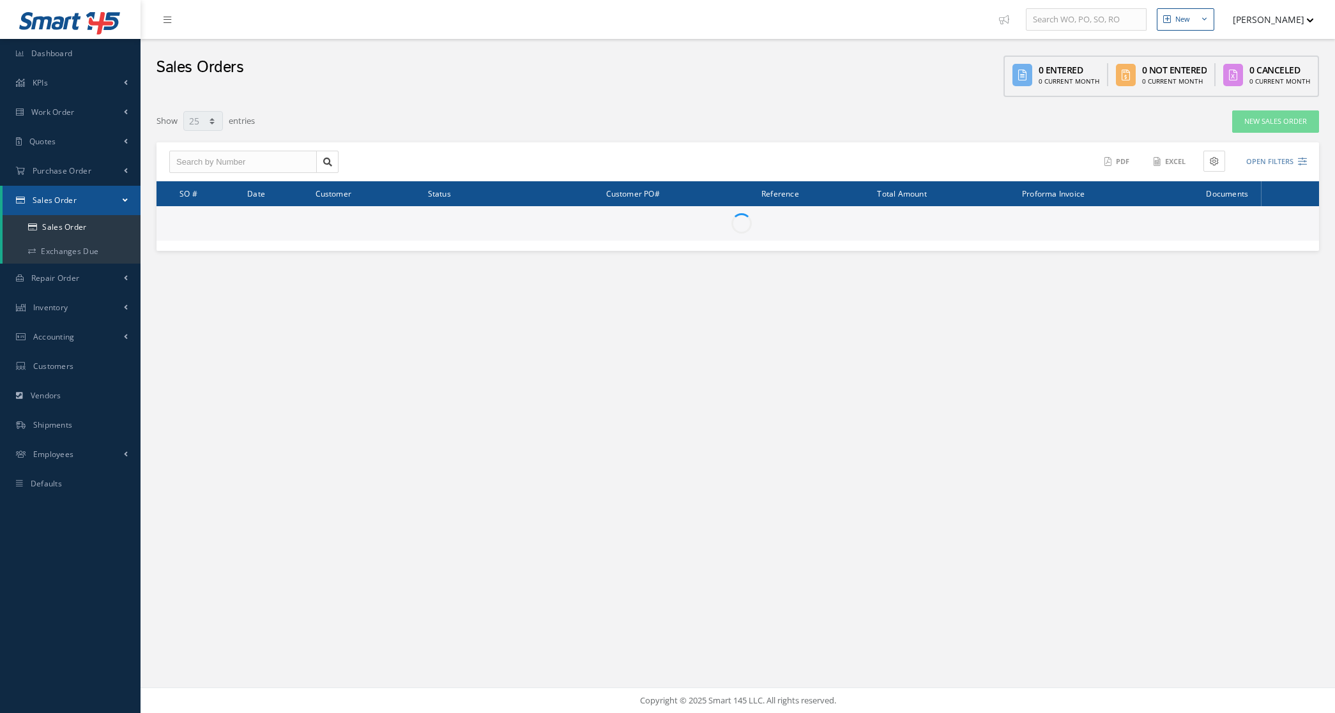
select select "25"
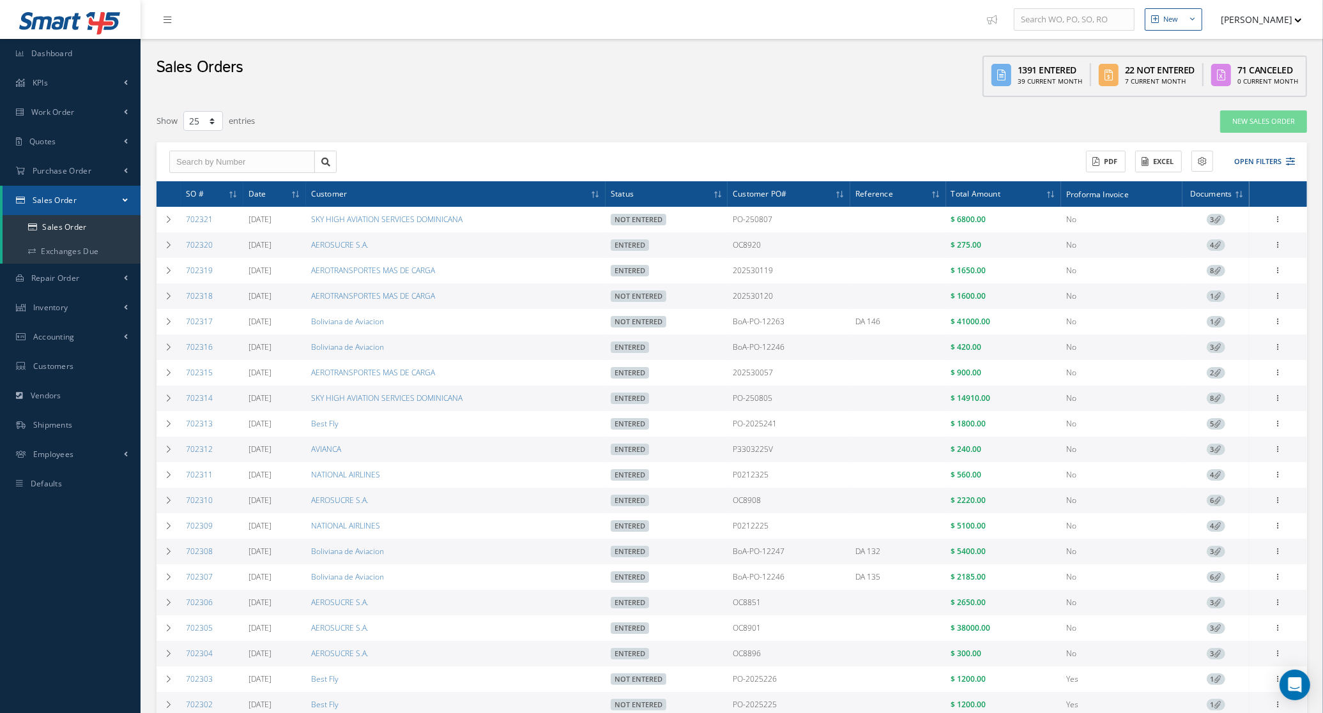
click at [155, 354] on div "Filters SO # Customer Name Select All Status All Status Entered Not Entered Par…" at bounding box center [731, 514] width 1169 height 808
click at [164, 351] on icon at bounding box center [168, 348] width 9 height 8
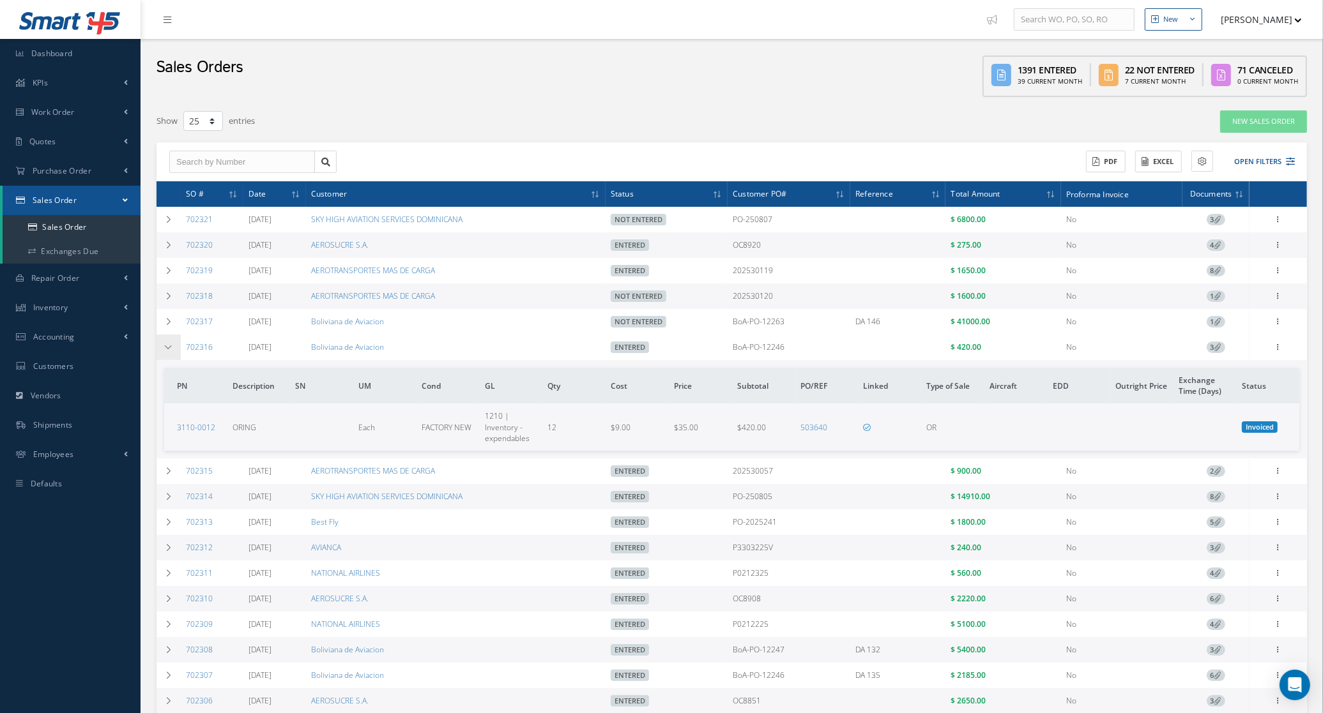
click at [164, 351] on icon at bounding box center [168, 348] width 9 height 8
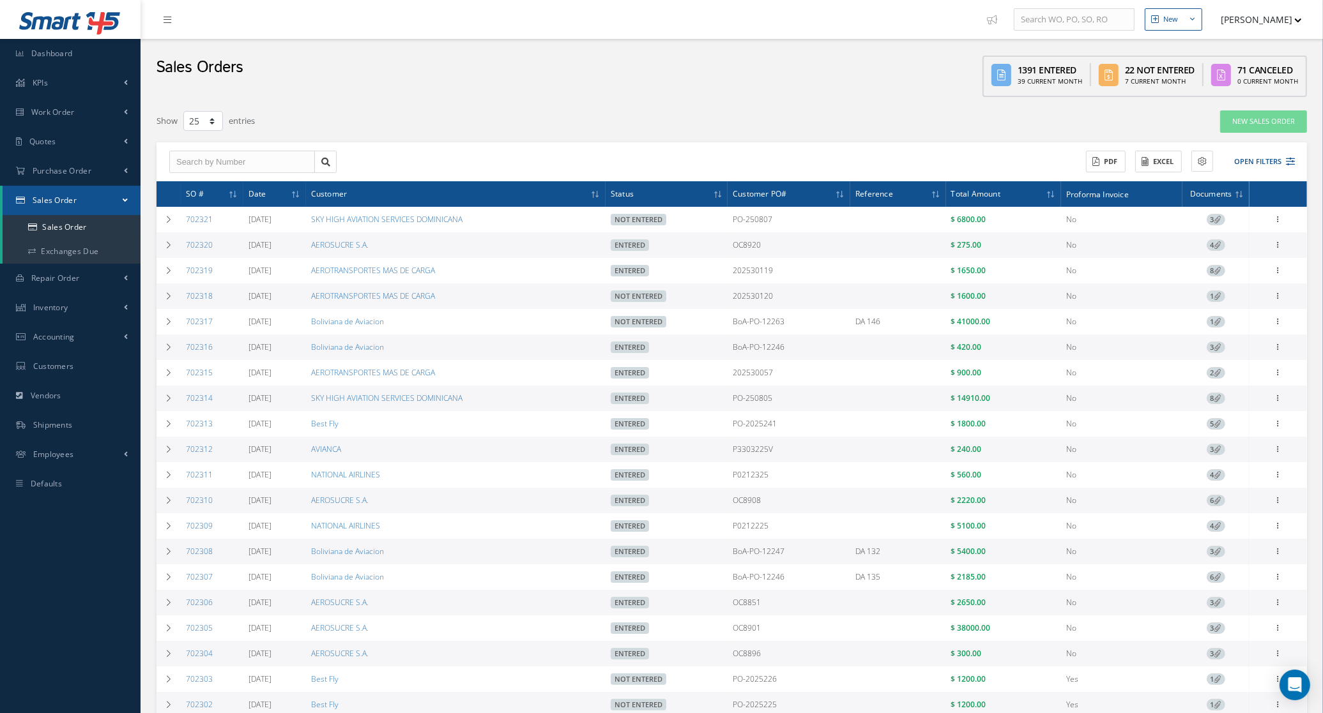
click at [396, 130] on div "Show 10 25 50 100 entries" at bounding box center [488, 121] width 682 height 23
click at [170, 247] on icon at bounding box center [168, 245] width 9 height 8
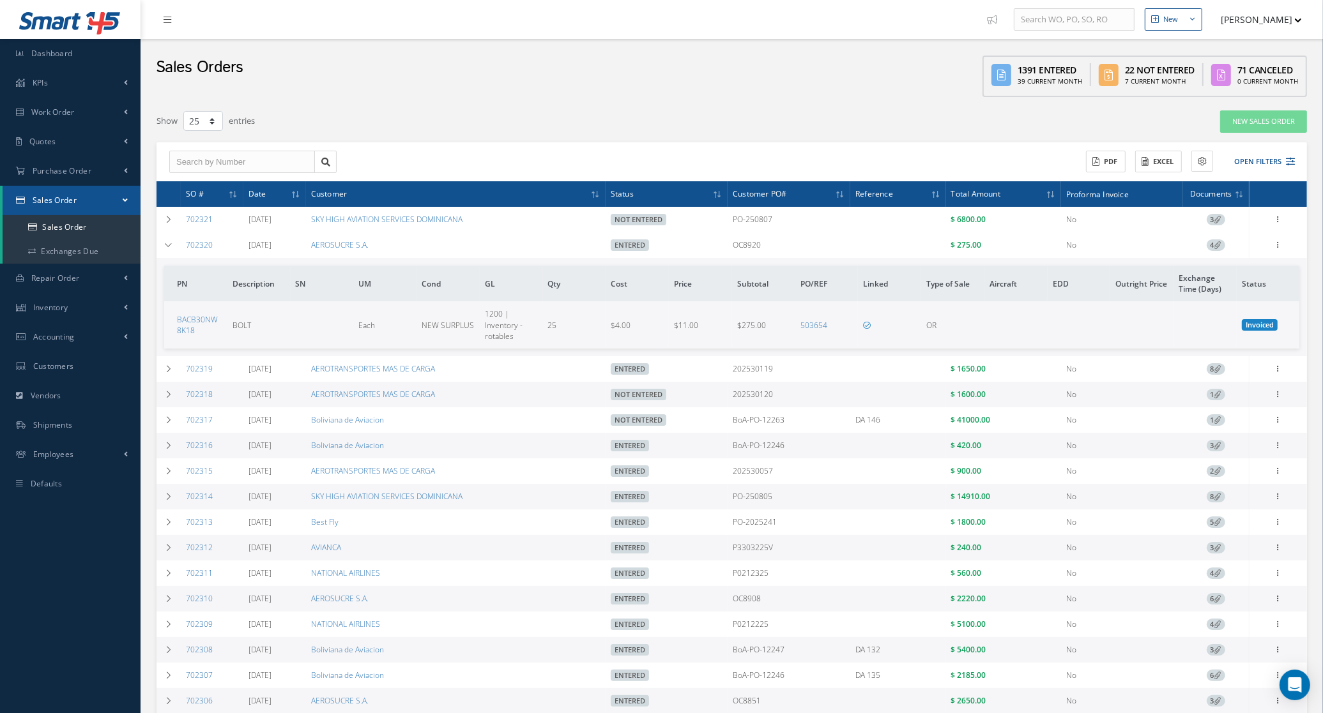
drag, startPoint x: 779, startPoint y: 241, endPoint x: 713, endPoint y: 244, distance: 66.5
click at [0, 0] on tr "702320 08/21/2025 AEROSUCRE S.A. Entered OC8920 $ 275.00 No 4 Reverse Sales Ord…" at bounding box center [0, 0] width 0 height 0
copy tr "OC8920"
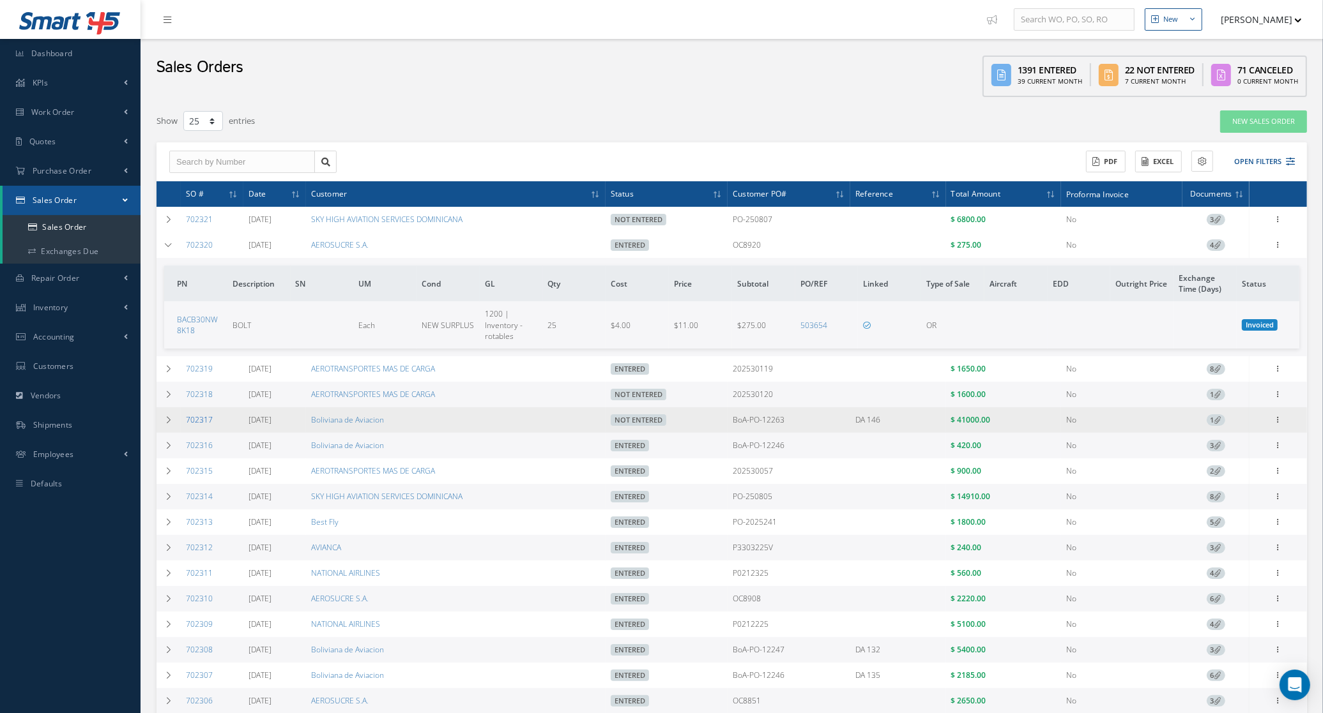
click at [202, 417] on link "702317" at bounding box center [199, 419] width 27 height 11
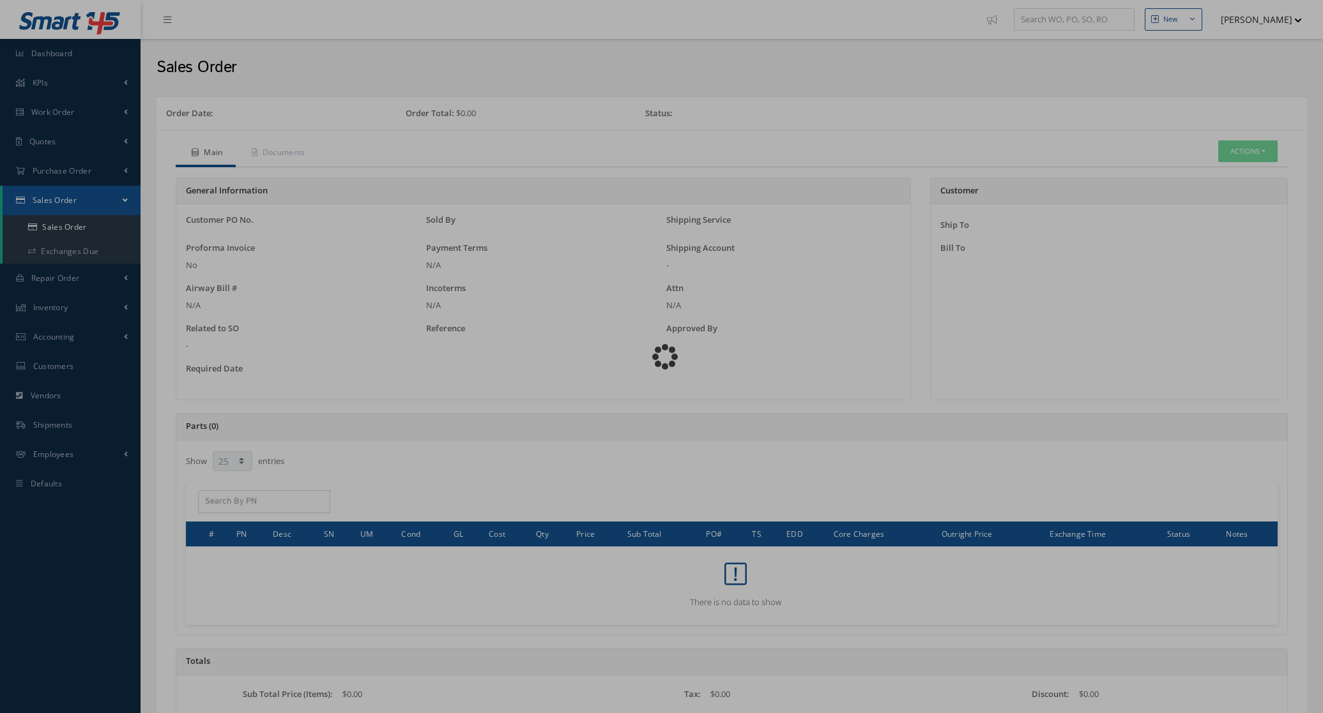
select select "25"
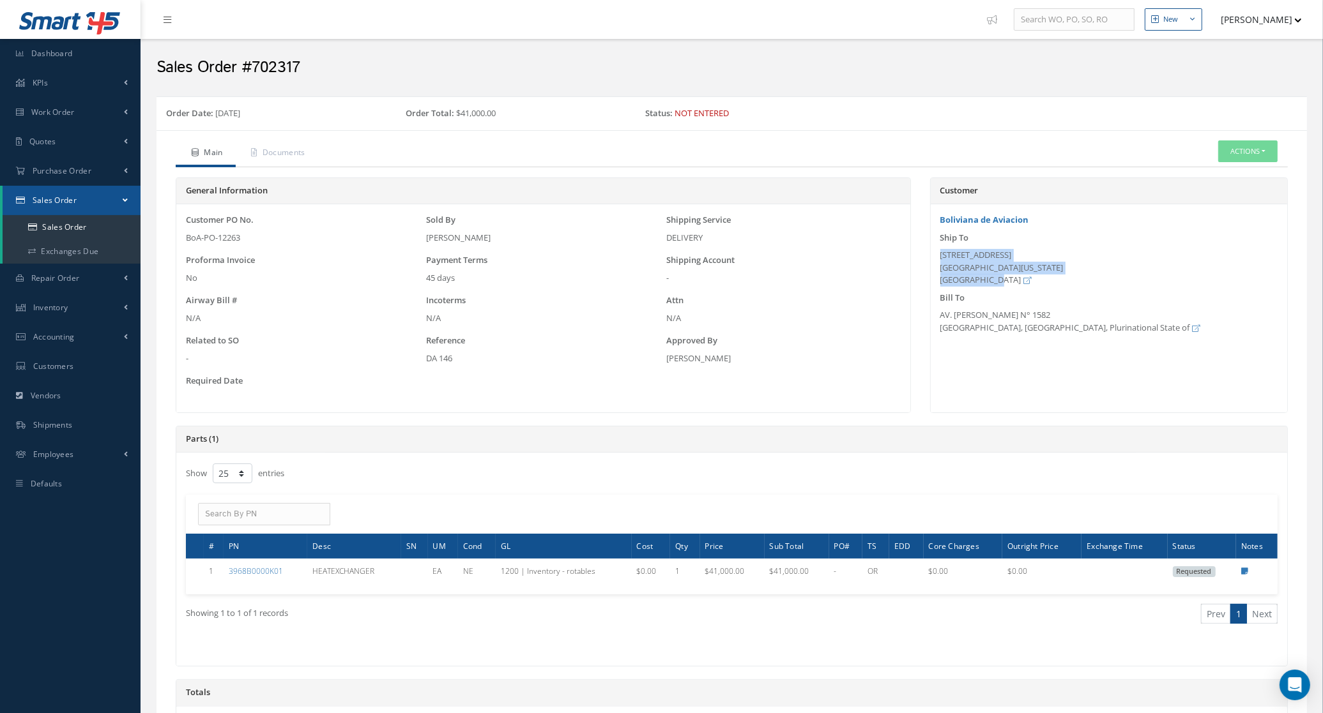
drag, startPoint x: 940, startPoint y: 255, endPoint x: 991, endPoint y: 285, distance: 58.9
click at [991, 285] on div "[STREET_ADDRESS][US_STATE]" at bounding box center [1108, 268] width 337 height 38
copy div "[STREET_ADDRESS][US_STATE]"
